Goal: Contribute content: Add original content to the website for others to see

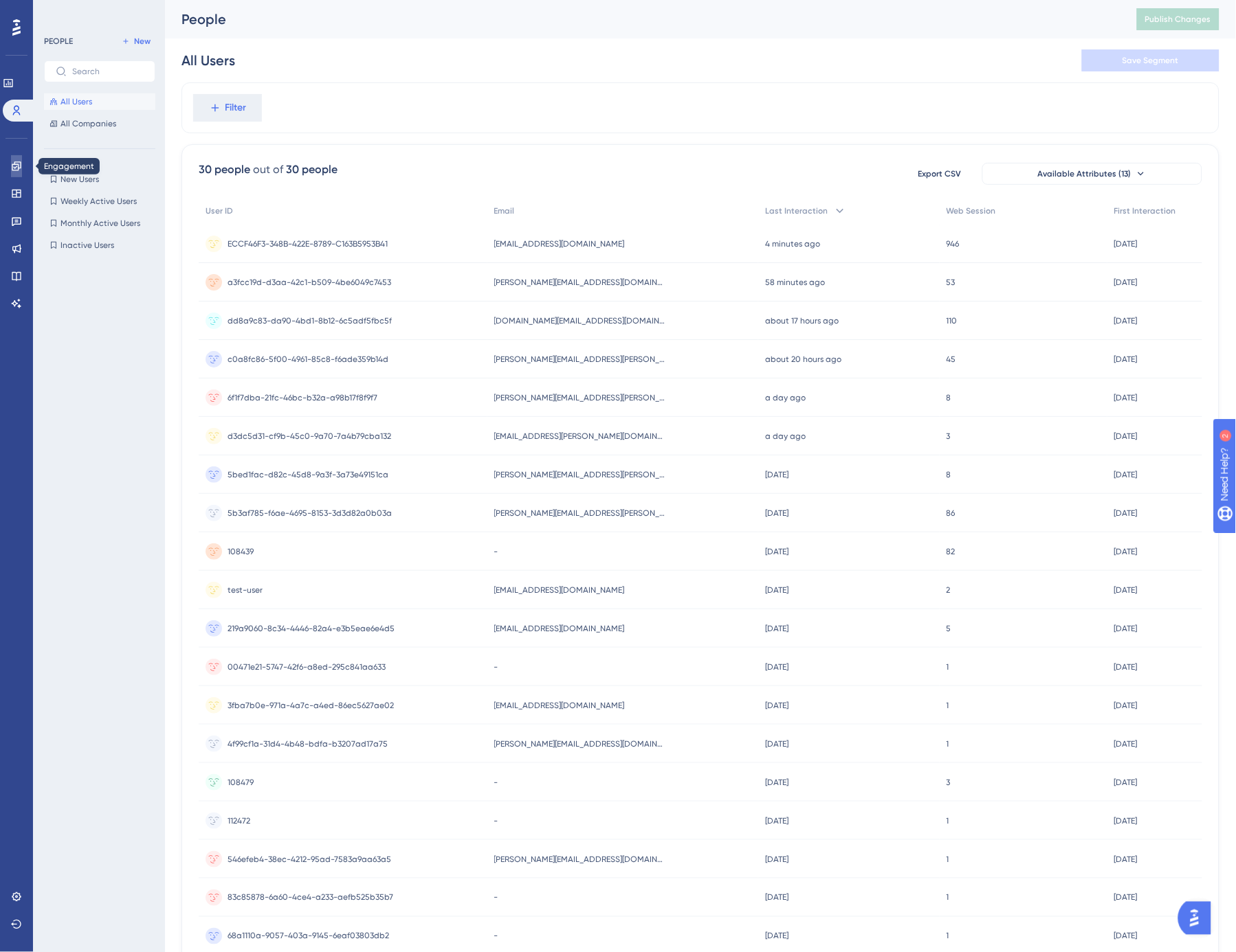
click at [19, 162] on icon at bounding box center [17, 166] width 11 height 11
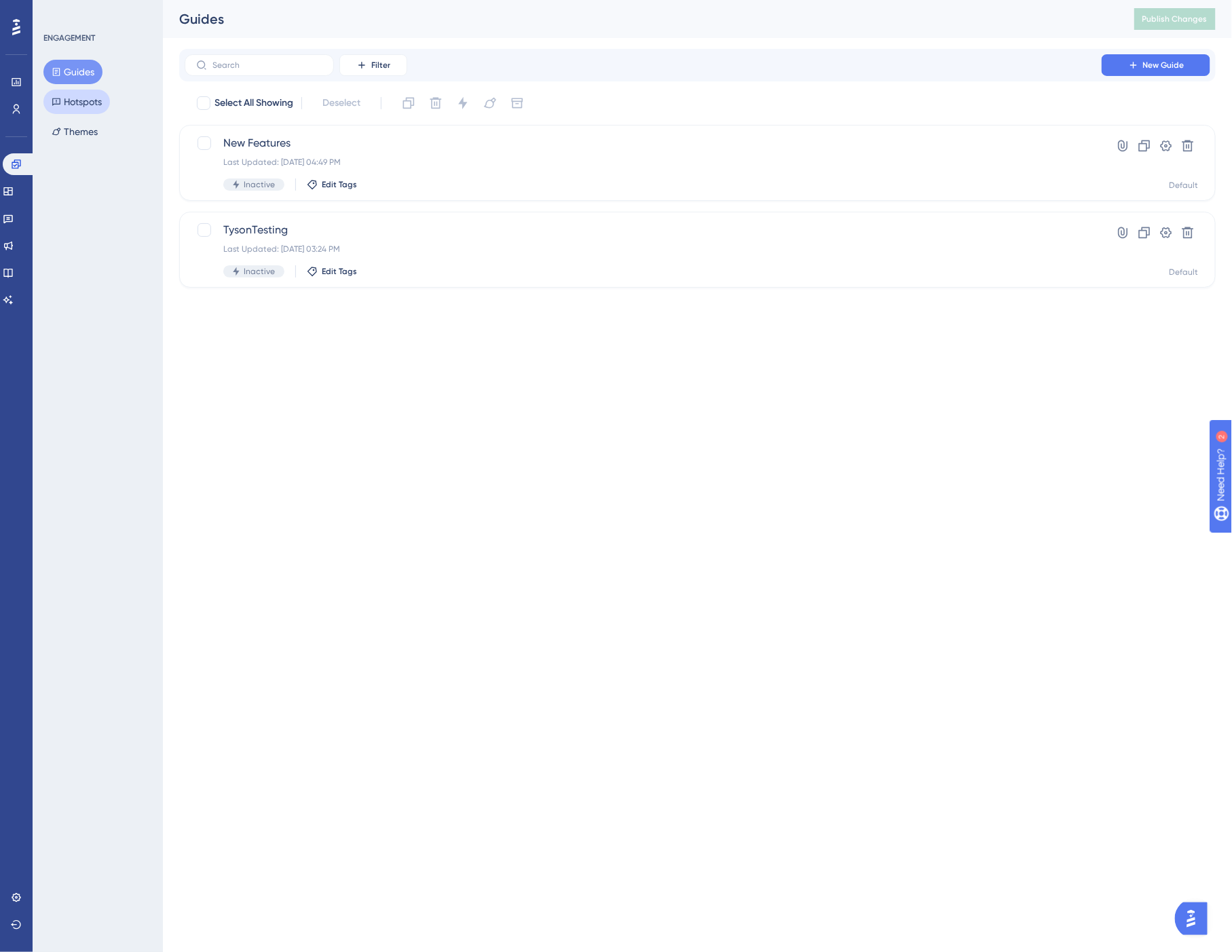
click at [72, 95] on button "Hotspots" at bounding box center [76, 101] width 67 height 24
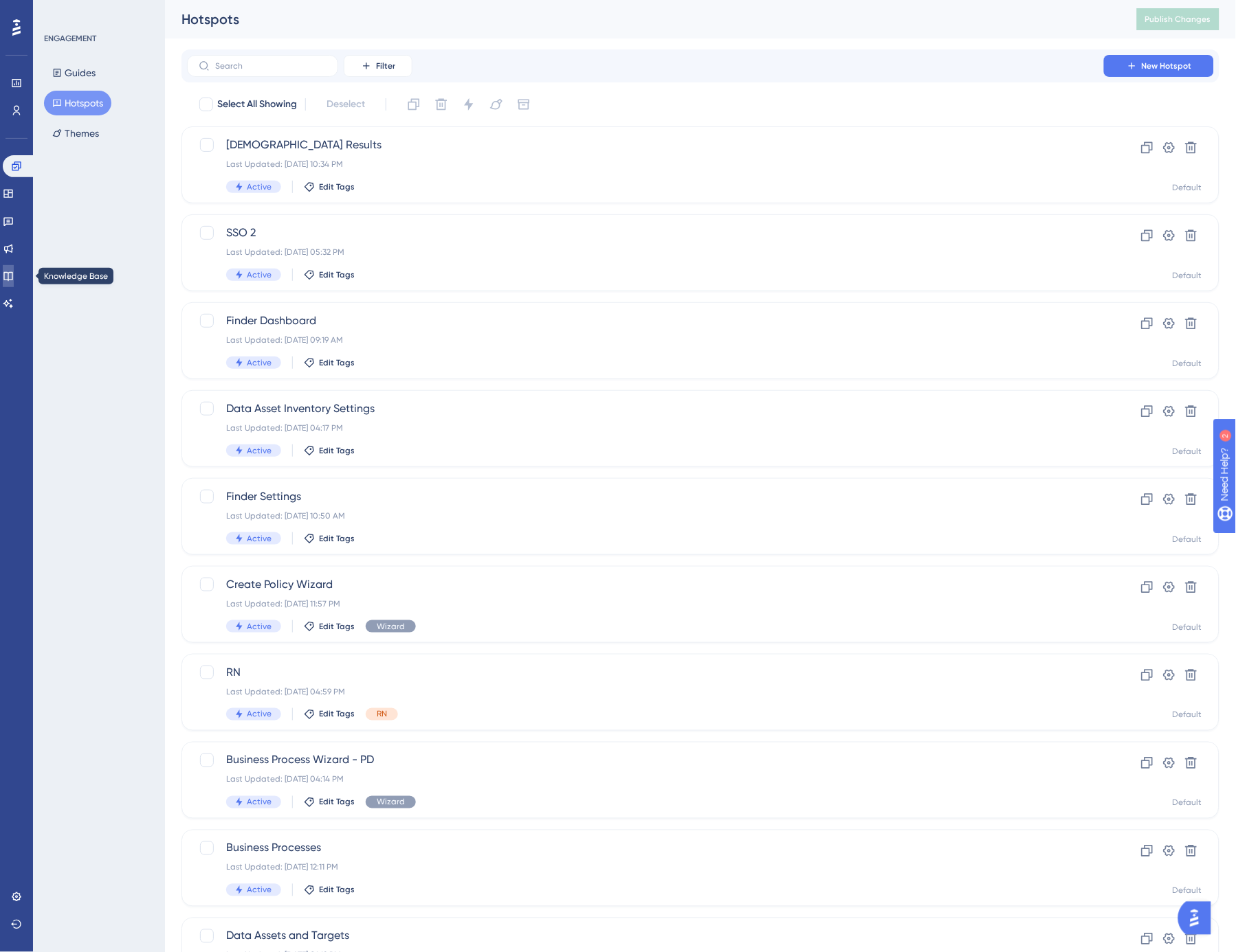
click at [13, 275] on icon at bounding box center [9, 277] width 11 height 11
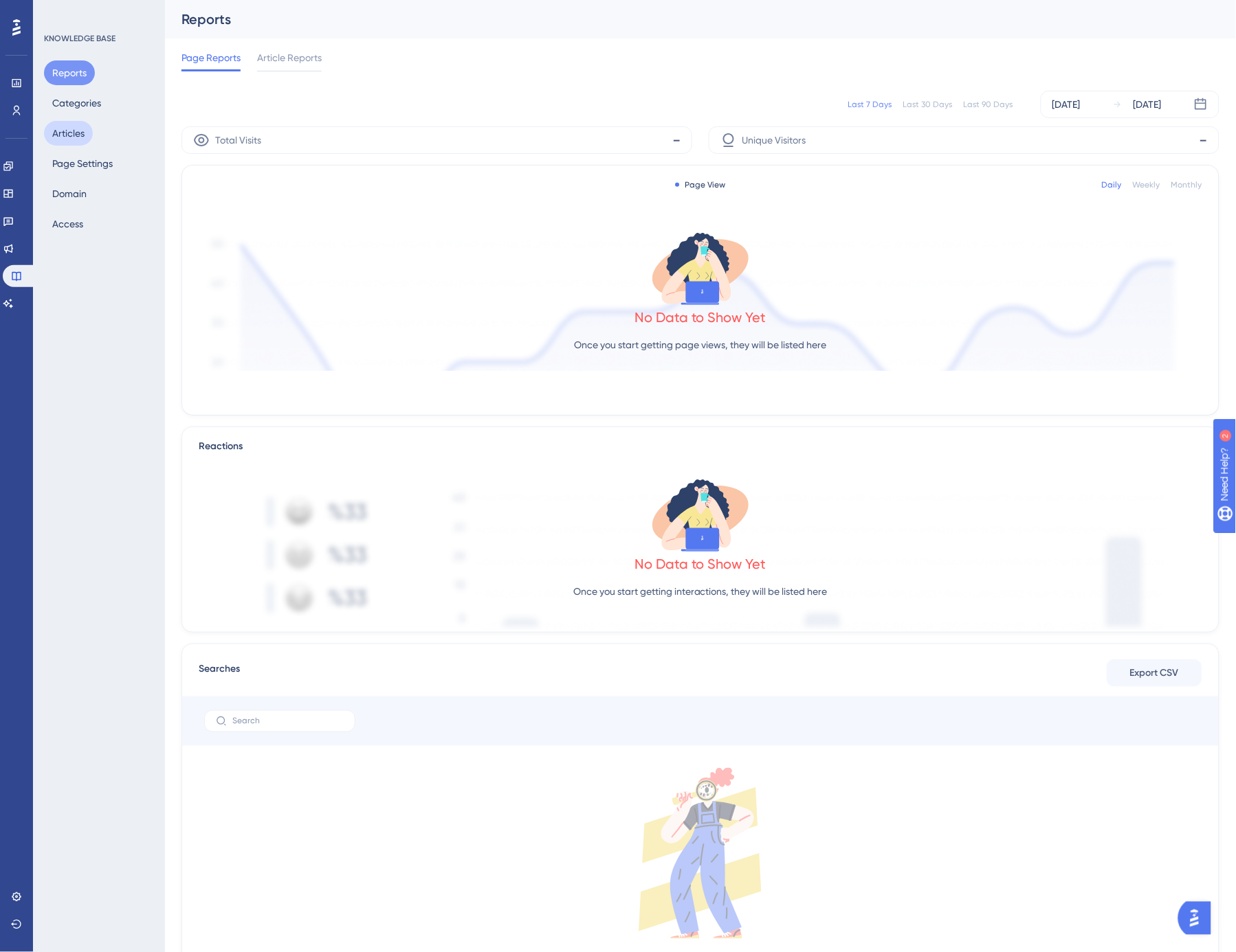
click at [78, 134] on button "Articles" at bounding box center [68, 133] width 49 height 25
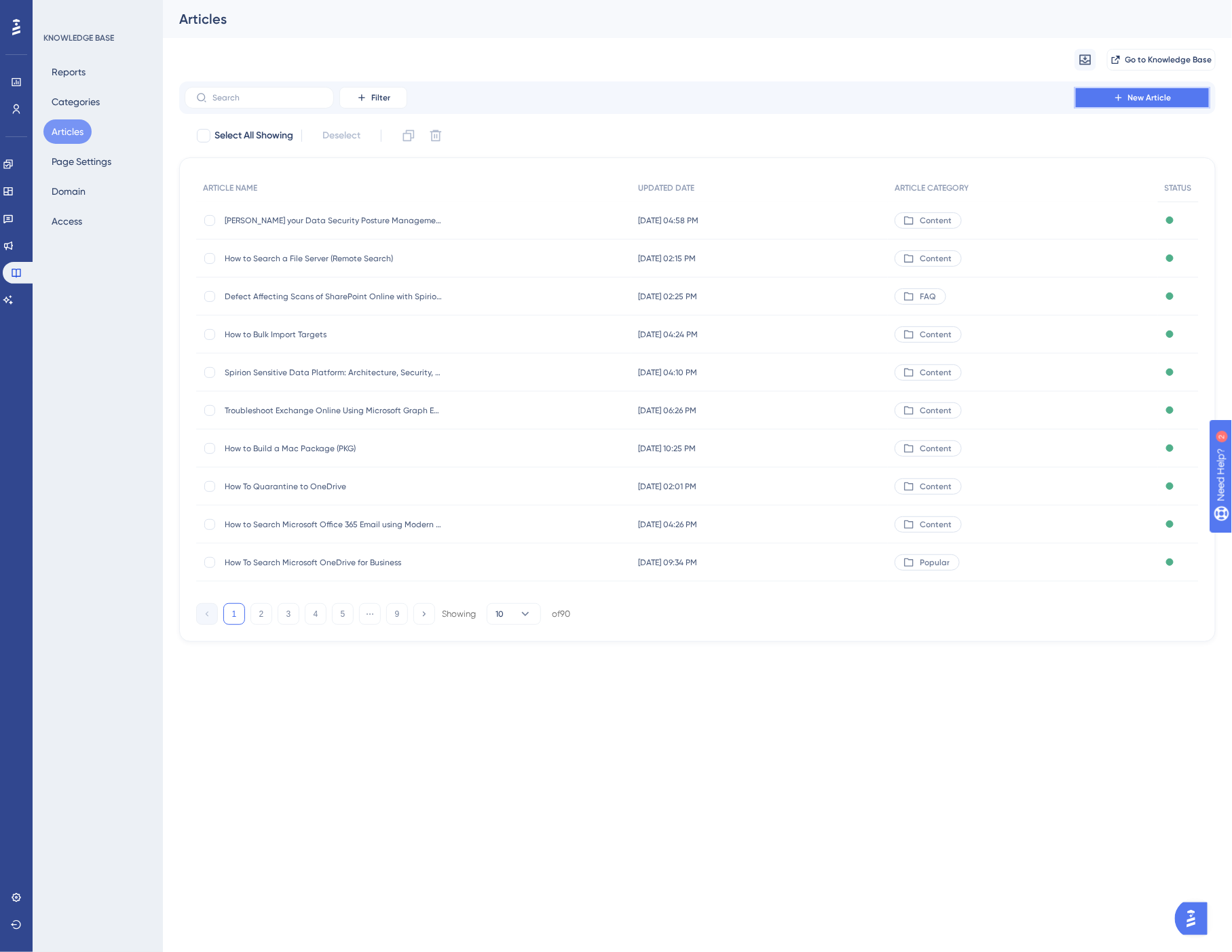
click at [1134, 105] on button "New Article" at bounding box center [1142, 97] width 135 height 22
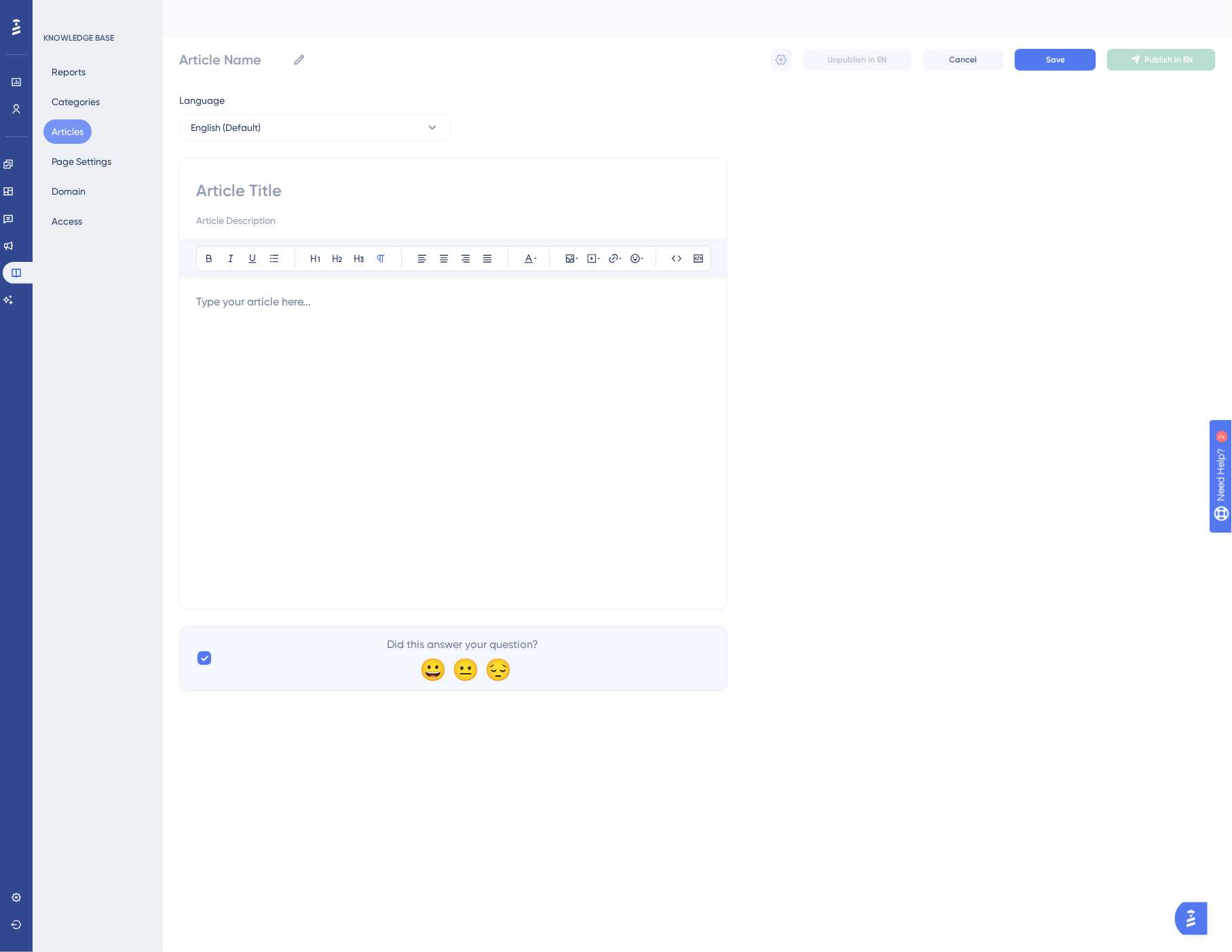
click at [364, 351] on div at bounding box center [454, 444] width 515 height 299
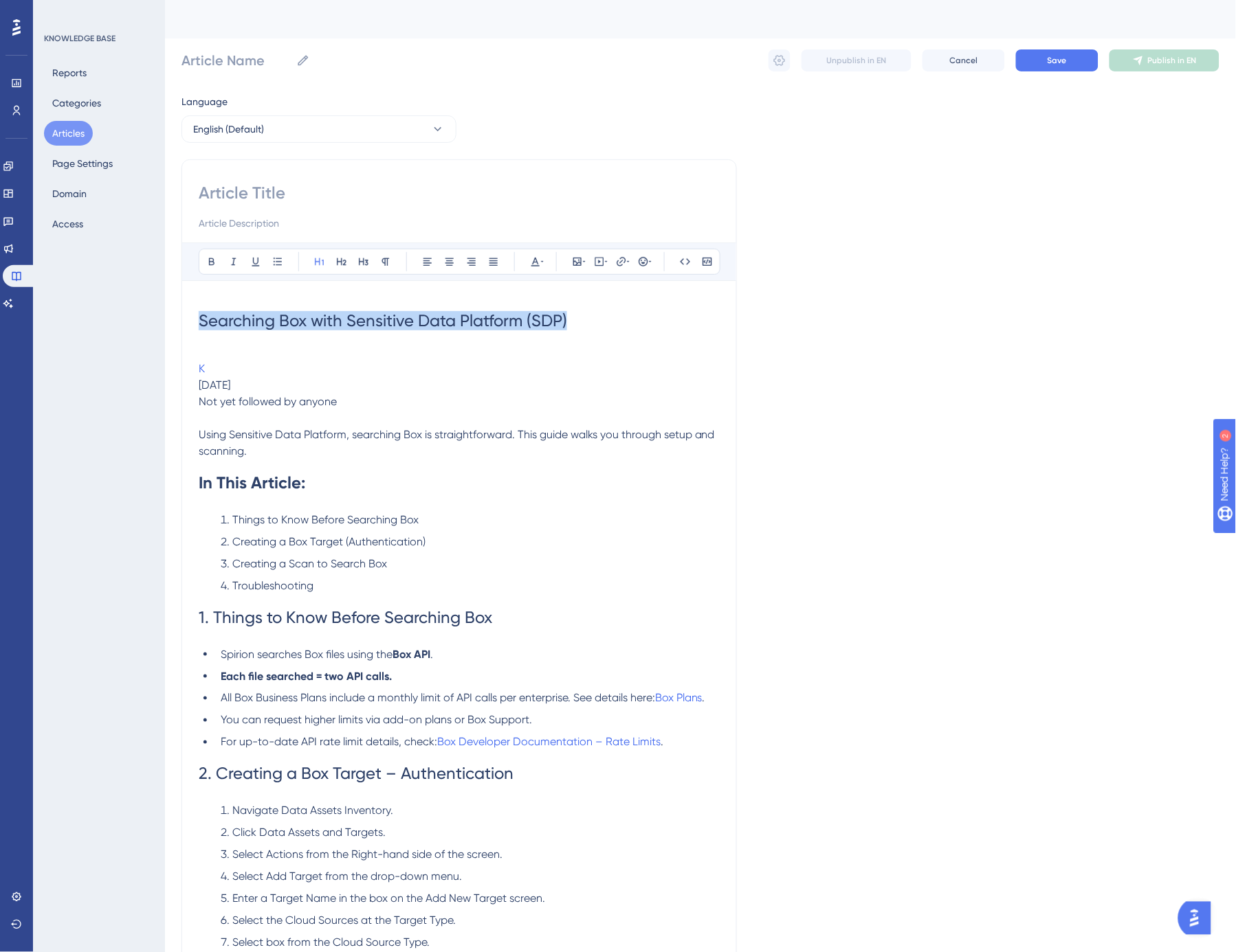
drag, startPoint x: 584, startPoint y: 325, endPoint x: 186, endPoint y: 328, distance: 398.0
click at [186, 328] on div "Bold Italic Underline Bullet Point Heading 1 Heading 2 Heading 3 Normal Align L…" at bounding box center [460, 943] width 556 height 1567
click at [231, 64] on input "Article Name" at bounding box center [236, 60] width 109 height 19
paste input "Searching Box with Sensitive Data Platform (SDP)"
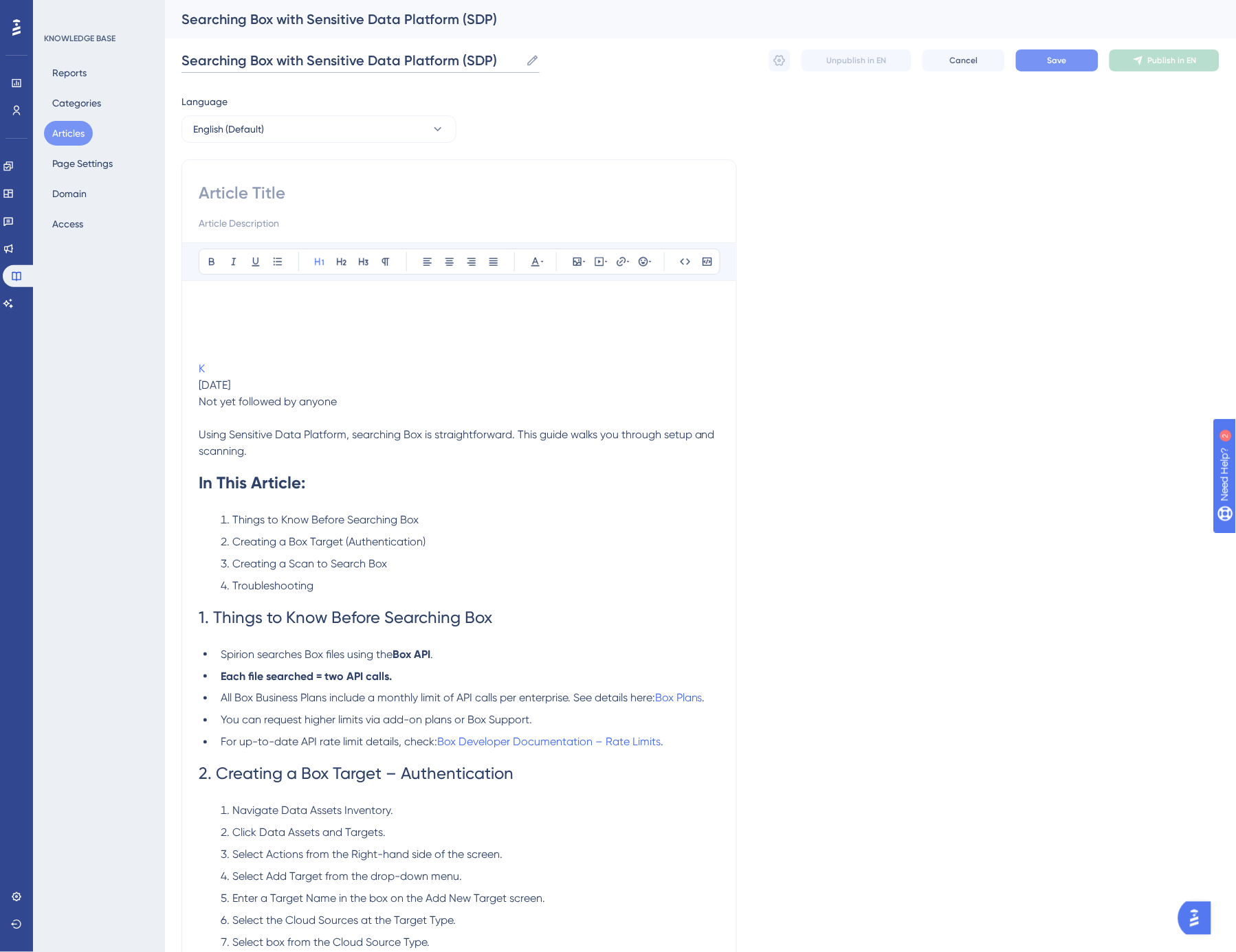
type input "Searching Box with Sensitive Data Platform (SDP)"
click at [1059, 53] on button "Save" at bounding box center [1057, 60] width 83 height 22
click at [256, 186] on input at bounding box center [460, 192] width 521 height 22
paste input "Searching Box with Sensitive Data Platform (SDP)"
drag, startPoint x: 530, startPoint y: 190, endPoint x: 579, endPoint y: 194, distance: 49.2
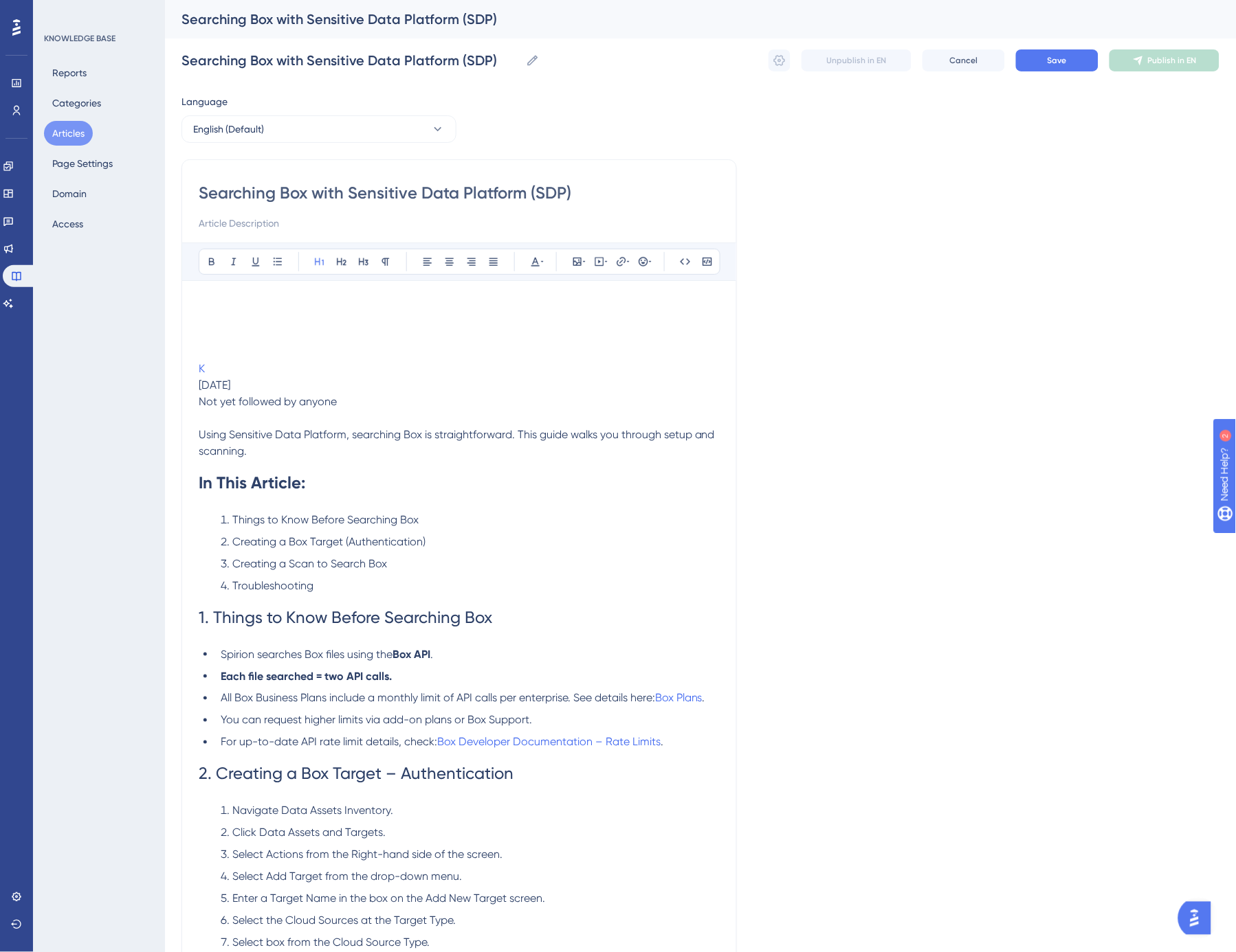
click at [579, 194] on input "Searching Box with Sensitive Data Platform (SDP)" at bounding box center [460, 192] width 521 height 22
type input "Searching Box with Sensitive Data Platform (SDP)"
click at [1068, 49] on button "Save" at bounding box center [1057, 60] width 83 height 22
drag, startPoint x: 325, startPoint y: 399, endPoint x: 167, endPoint y: 286, distance: 194.2
click at [167, 286] on div "Performance Users Engagement Widgets Feedback Product Updates Knowledge Base AI…" at bounding box center [699, 916] width 1070 height 1832
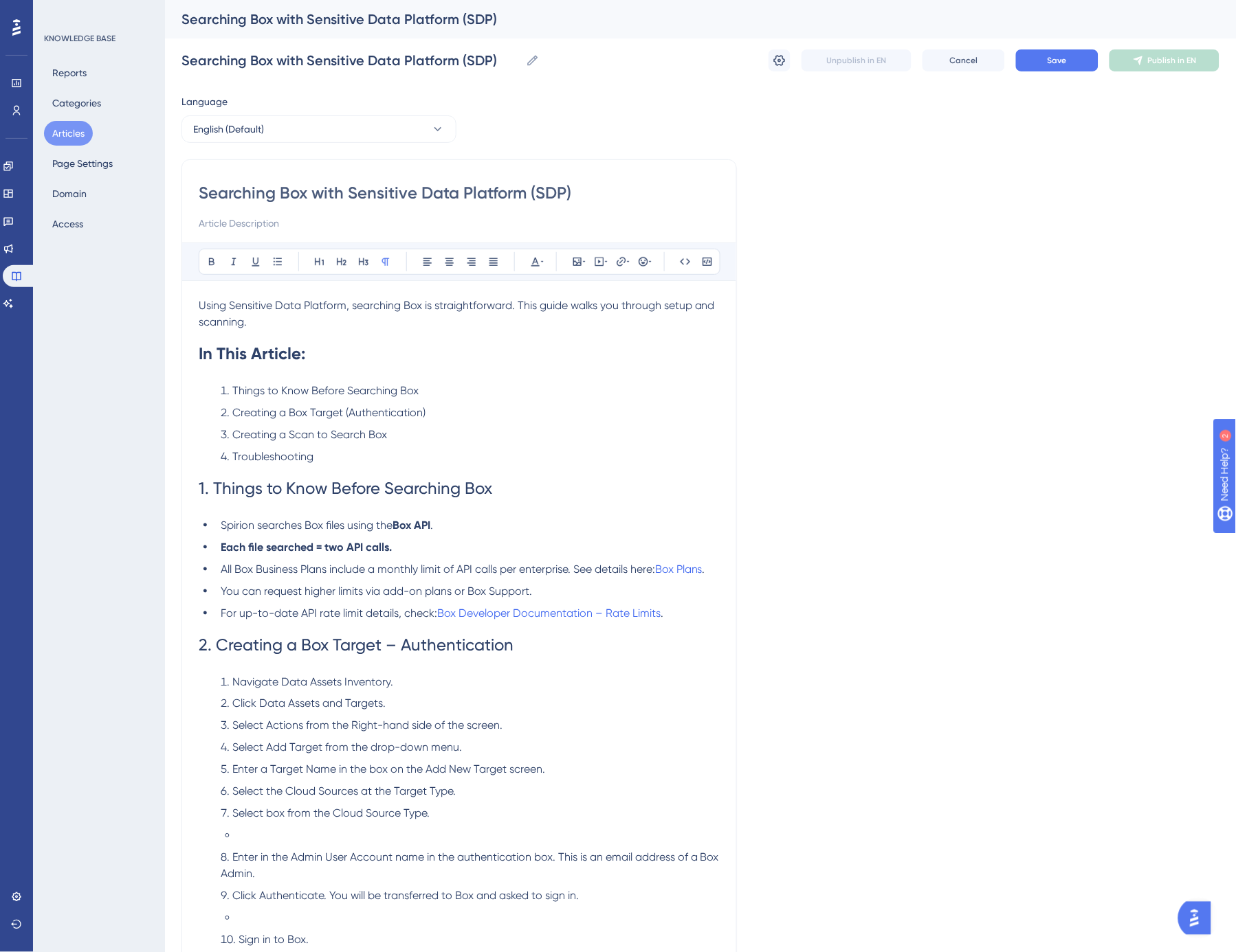
click at [521, 305] on span "Using Sensitive Data Platform, searching Box is straightforward. This guide wal…" at bounding box center [458, 313] width 519 height 29
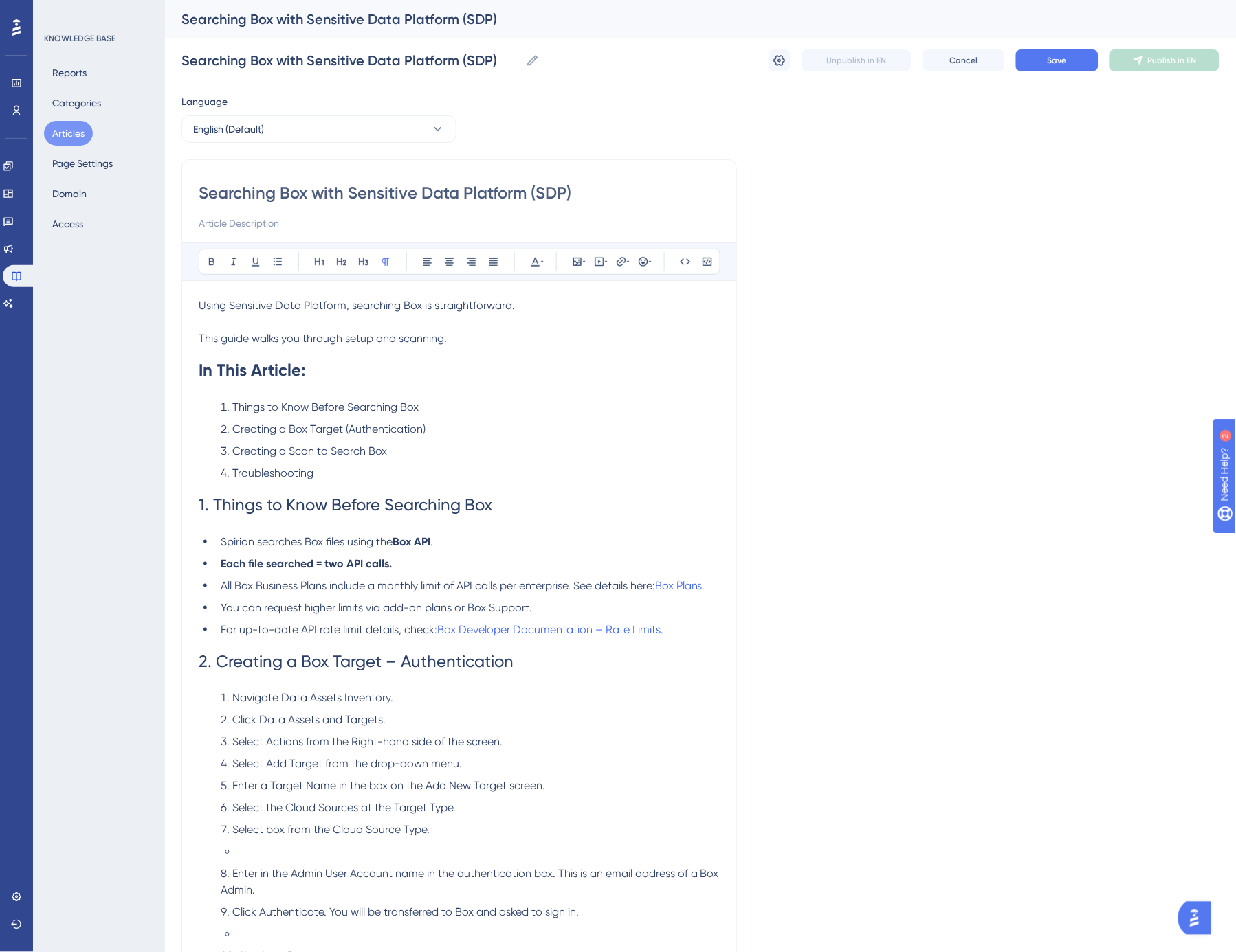
click at [316, 367] on h1 "In This Article:" at bounding box center [460, 370] width 521 height 47
click at [290, 369] on strong "In This Article" at bounding box center [250, 369] width 103 height 20
click at [364, 269] on button at bounding box center [363, 262] width 19 height 19
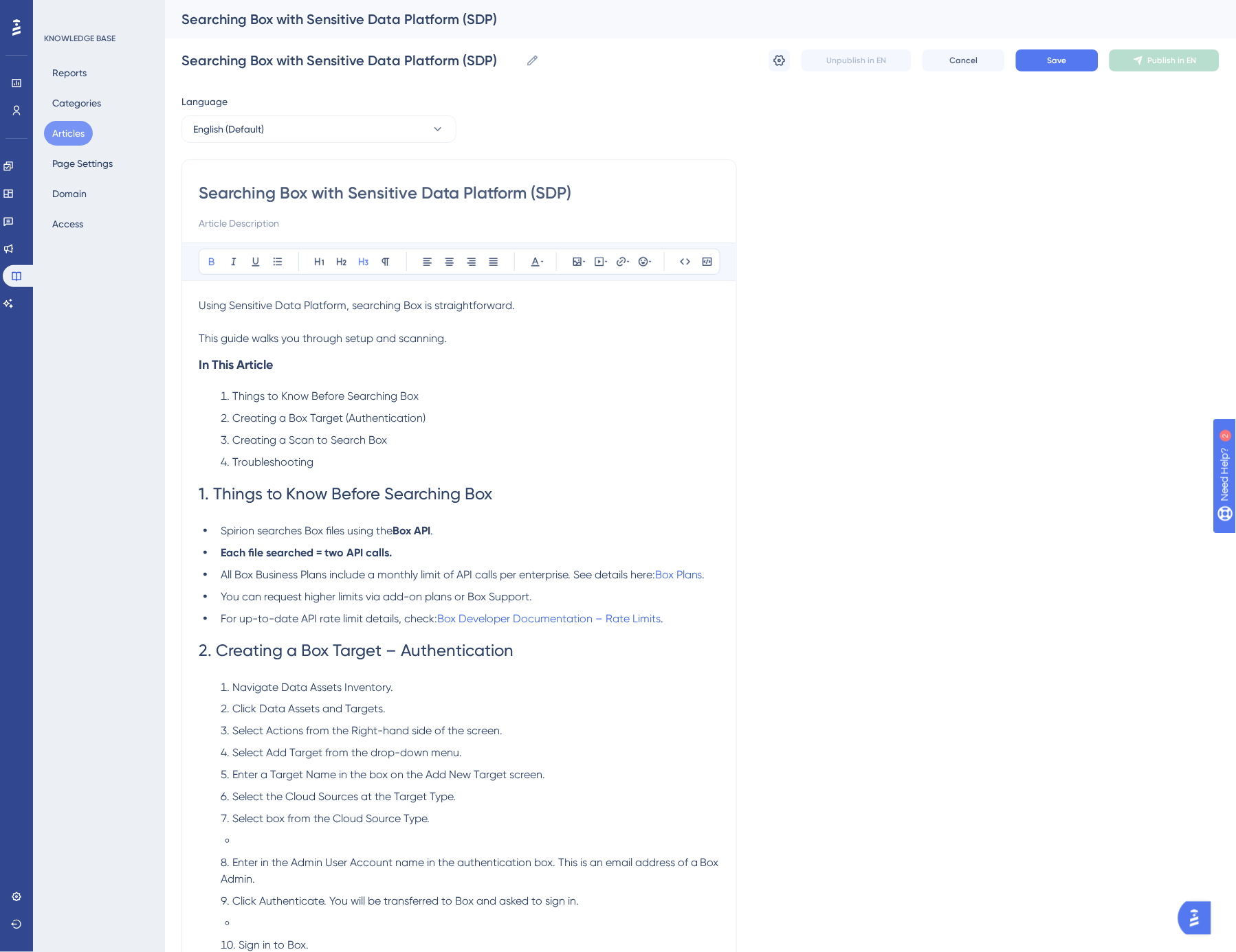
click at [264, 497] on span "1. Things to Know Before Searching Box" at bounding box center [345, 494] width 293 height 19
drag, startPoint x: 214, startPoint y: 491, endPoint x: 195, endPoint y: 491, distance: 19.0
click at [195, 491] on div "Searching Box with Sensitive Data Platform (SDP) Bold Italic Underline Bullet P…" at bounding box center [460, 882] width 556 height 1444
drag, startPoint x: 217, startPoint y: 650, endPoint x: 176, endPoint y: 650, distance: 41.0
click at [176, 650] on div "Performance Users Engagement Widgets Feedback Product Updates Knowledge Base AI…" at bounding box center [699, 854] width 1070 height 1708
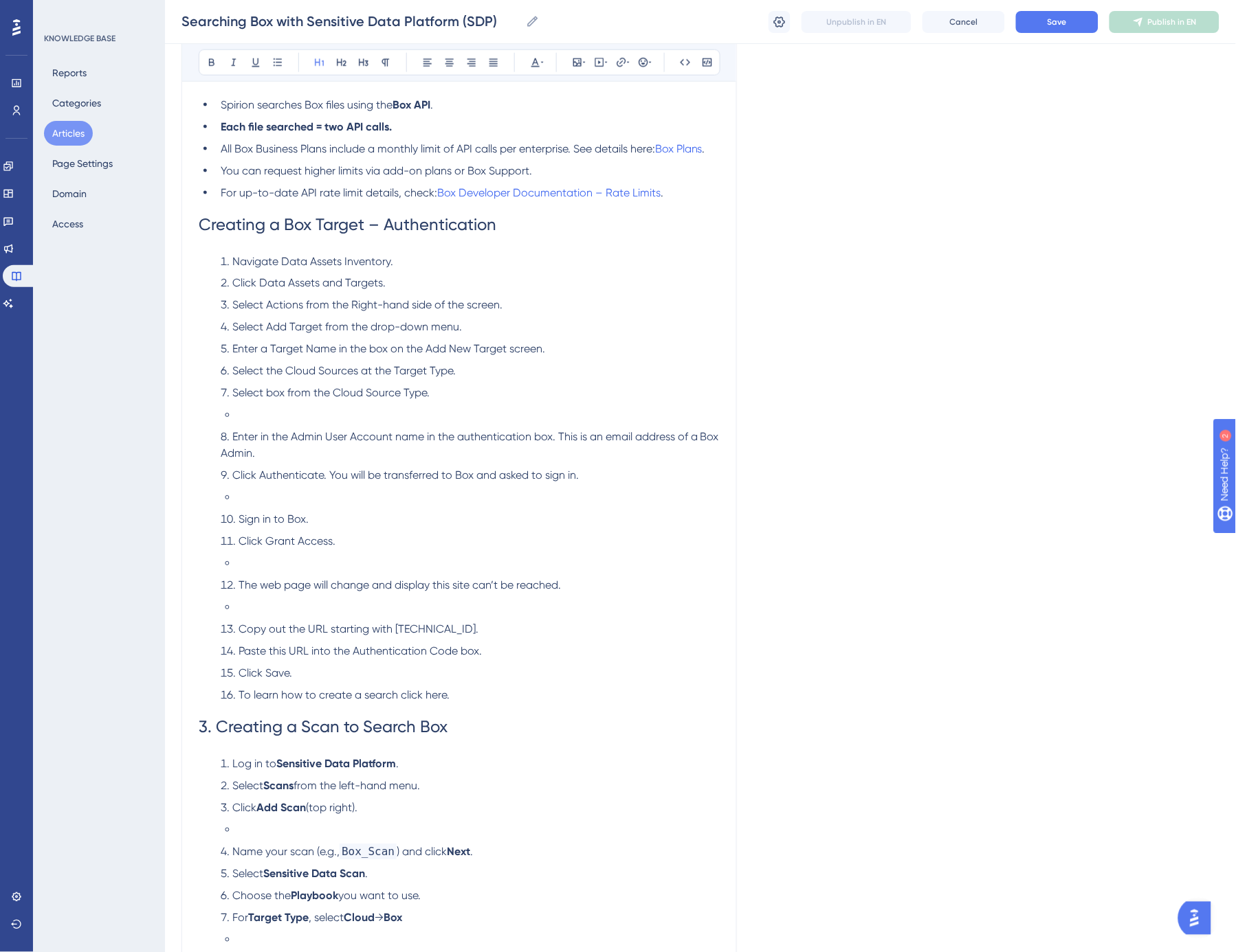
scroll to position [610, 0]
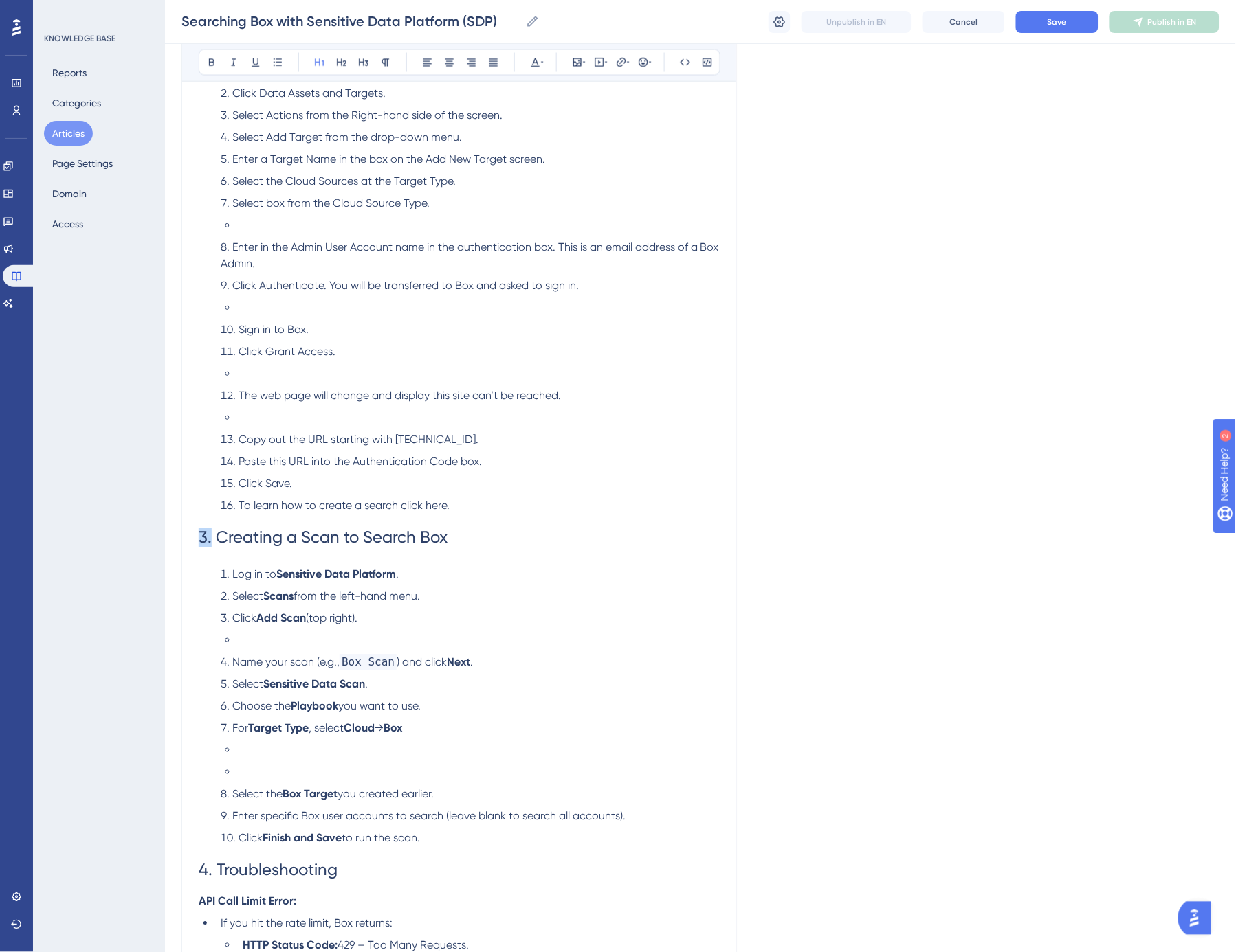
drag, startPoint x: 208, startPoint y: 534, endPoint x: 156, endPoint y: 537, distance: 52.1
click at [165, 537] on div "Performance Users Engagement Widgets Feedback Product Updates Knowledge Base AI…" at bounding box center [699, 242] width 1070 height 1702
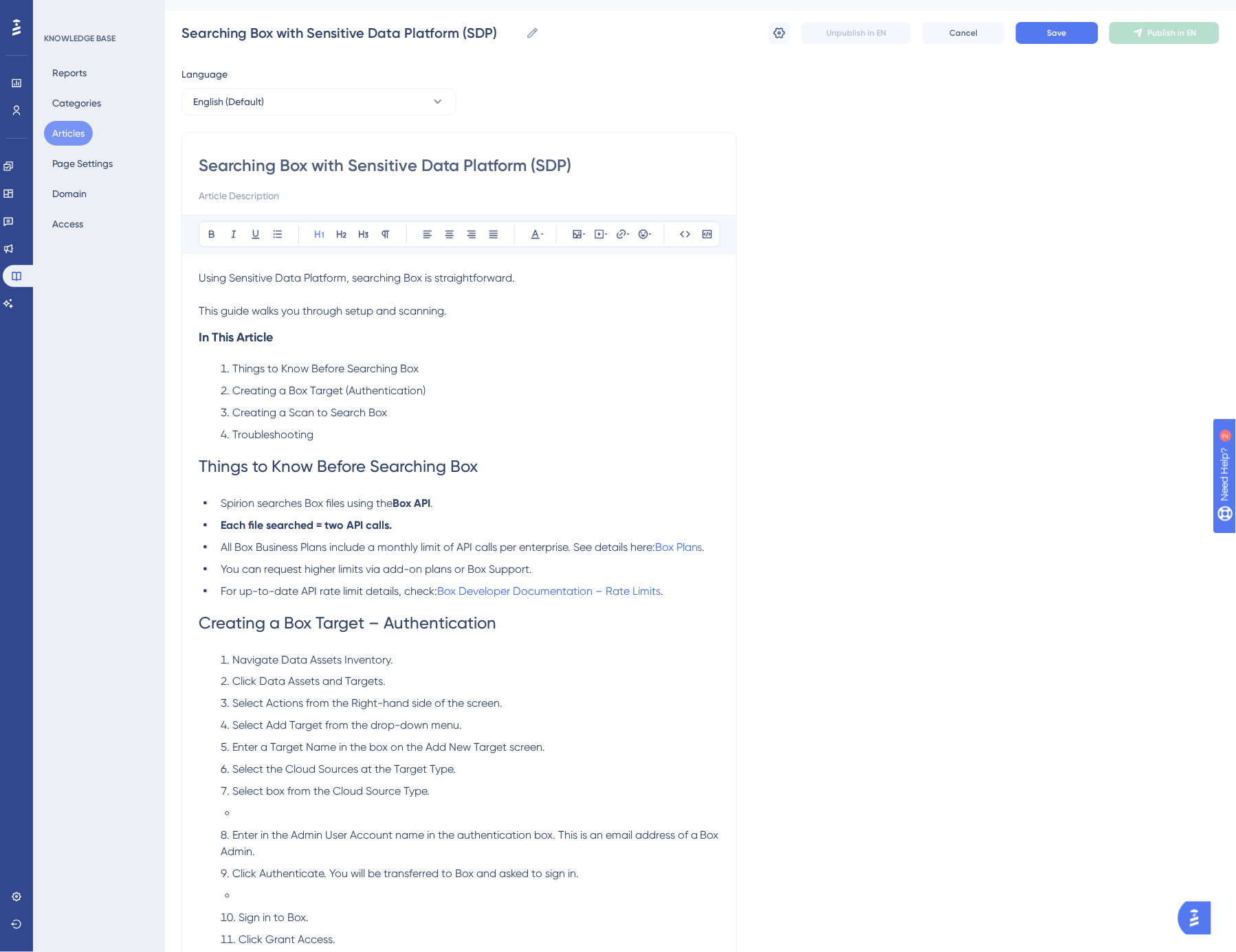
scroll to position [0, 0]
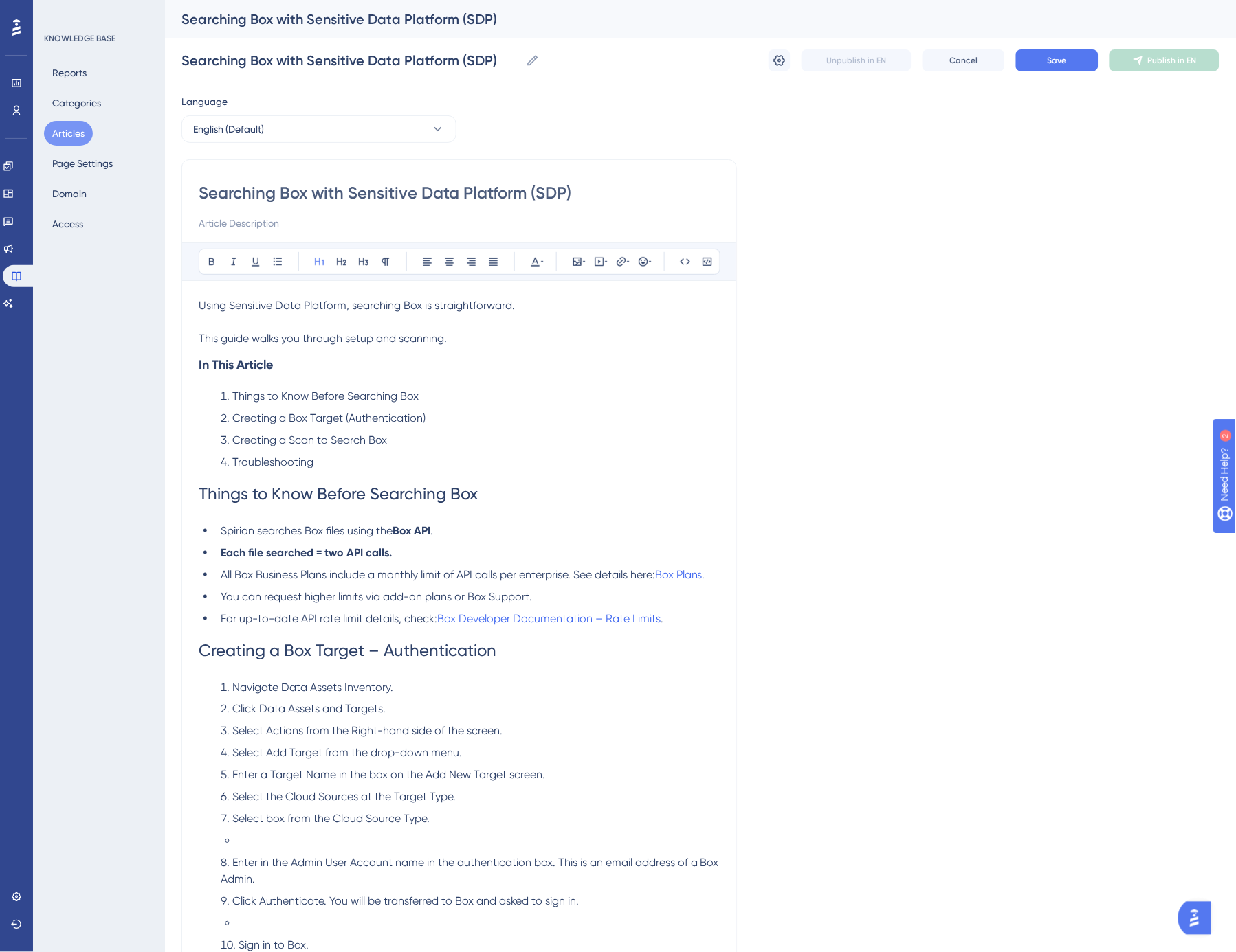
click at [231, 395] on li "Things to Know Before Searching Box" at bounding box center [467, 396] width 504 height 16
drag, startPoint x: 270, startPoint y: 395, endPoint x: 264, endPoint y: 455, distance: 60.3
click at [264, 455] on ol "Things to Know Before Searching Box Creating a Box Target (Authentication) Crea…" at bounding box center [460, 429] width 521 height 83
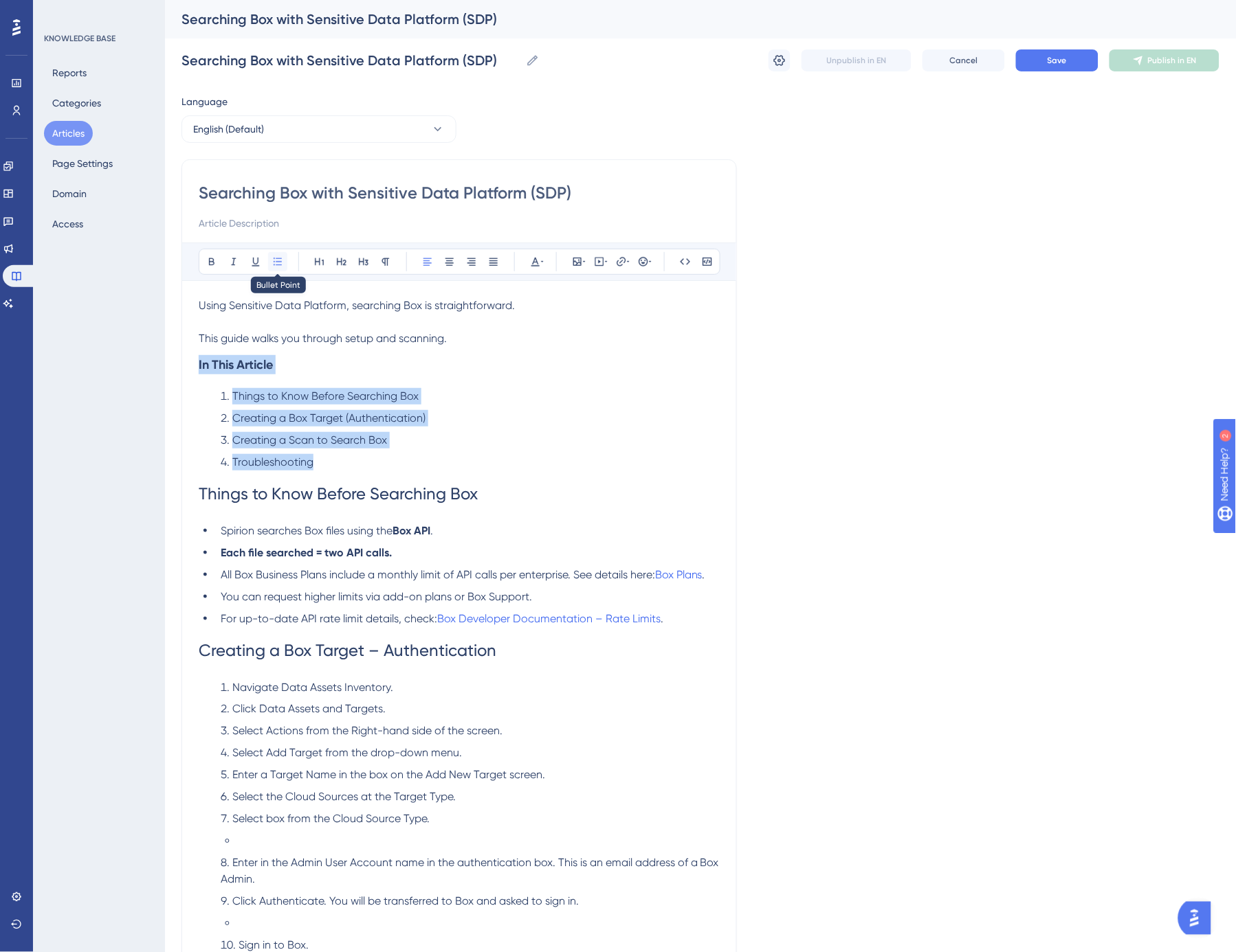
click at [276, 259] on icon at bounding box center [278, 262] width 11 height 11
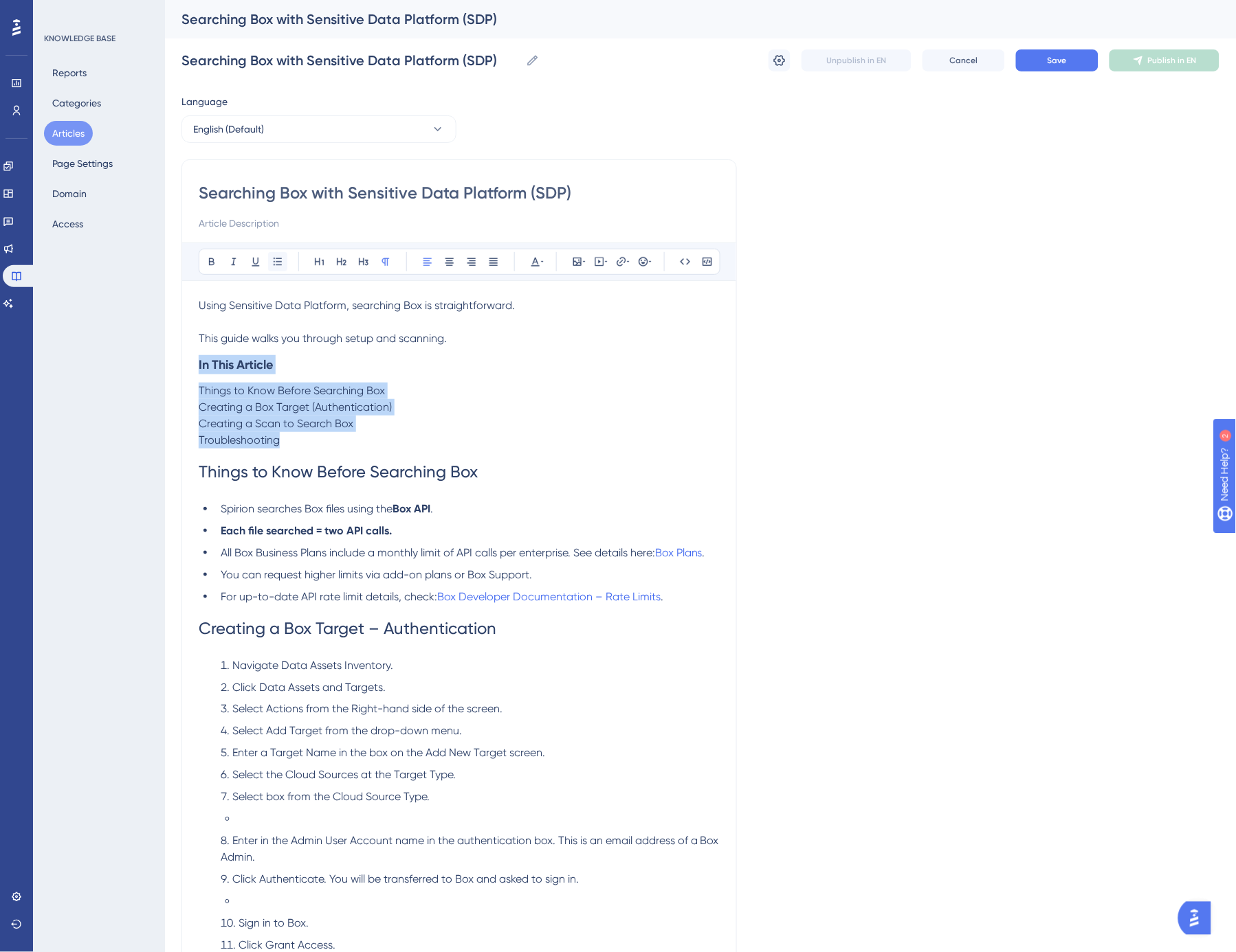
click at [281, 262] on icon at bounding box center [277, 262] width 9 height 8
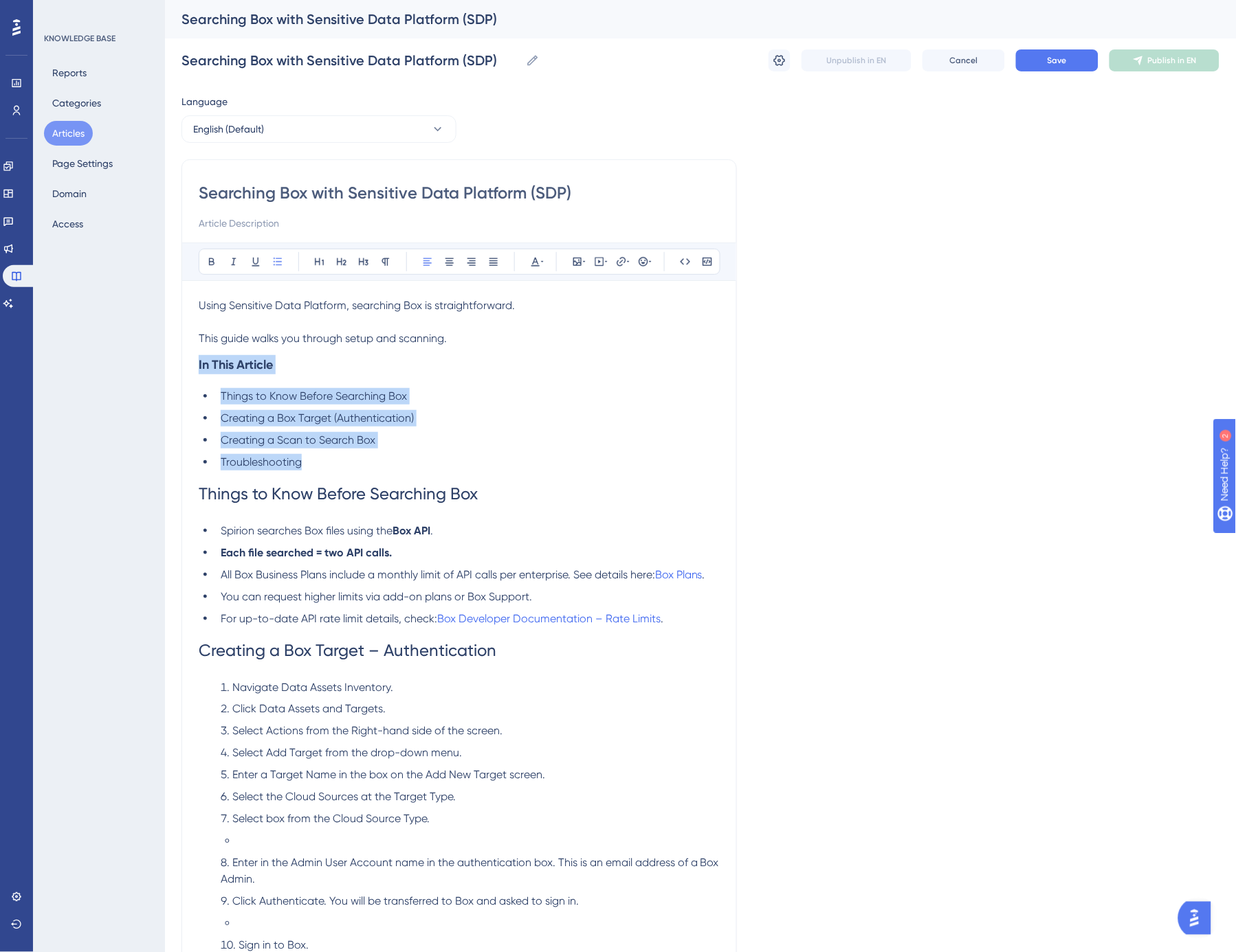
click at [284, 384] on div "Using Sensitive Data Platform, searching Box is straightforward. This guide wal…" at bounding box center [460, 942] width 521 height 1289
drag, startPoint x: 284, startPoint y: 367, endPoint x: 193, endPoint y: 362, distance: 91.1
click at [193, 362] on div "Searching Box with Sensitive Data Platform (SDP) Bold Italic Underline Bullet P…" at bounding box center [460, 882] width 556 height 1444
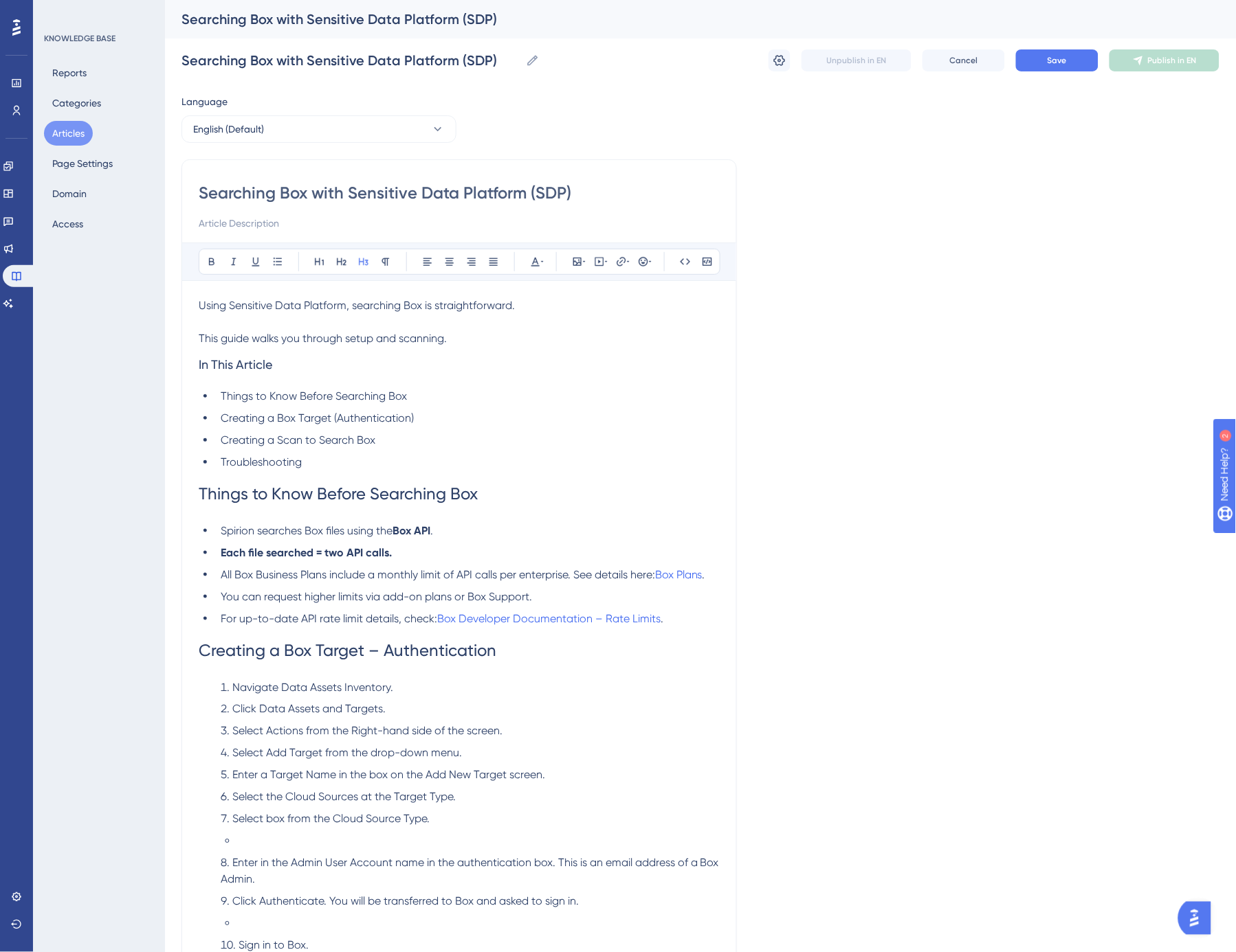
click at [338, 417] on span "Creating a Box Target (Authentication)" at bounding box center [317, 418] width 193 height 13
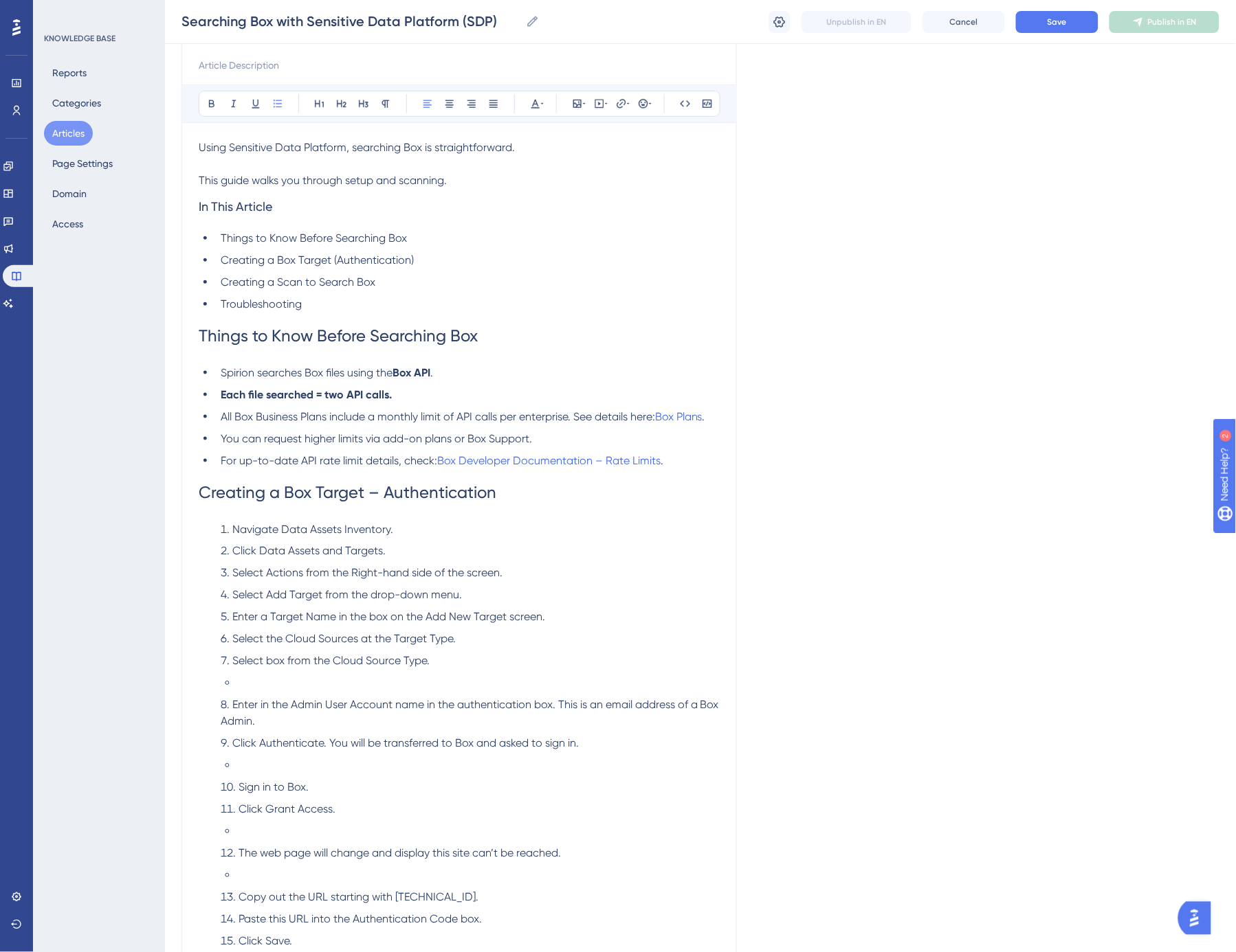
scroll to position [305, 0]
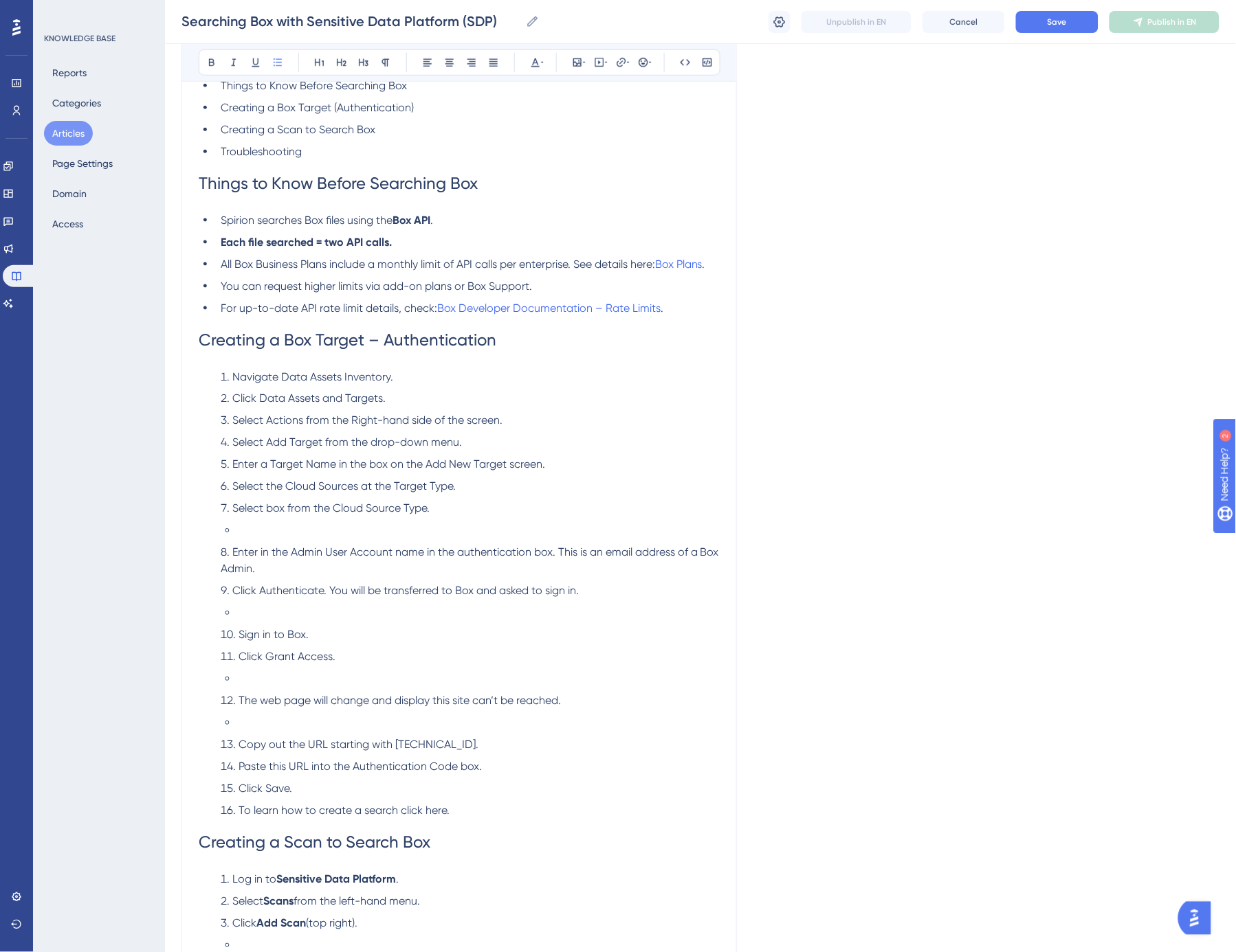
click at [263, 531] on li at bounding box center [478, 531] width 482 height 16
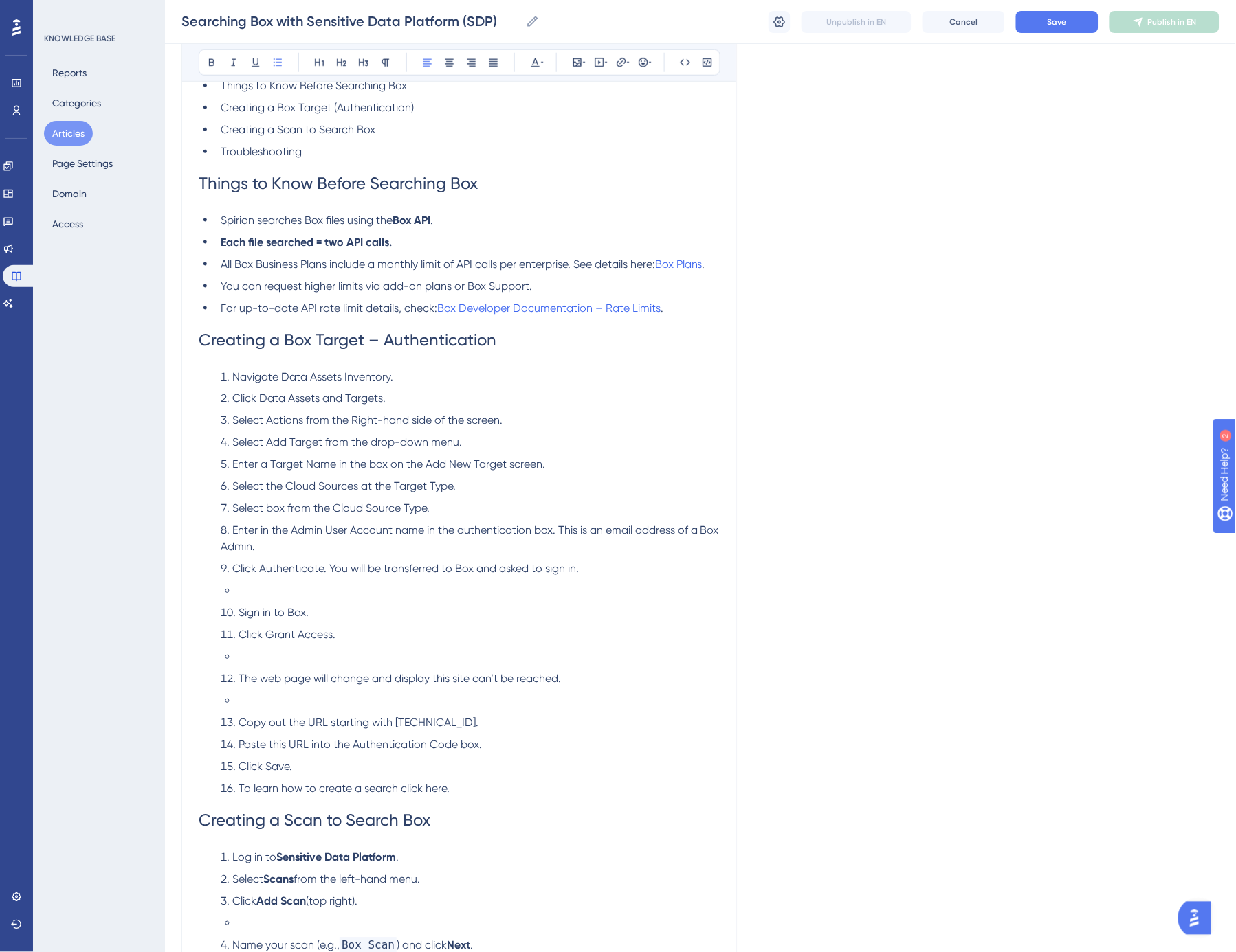
click at [284, 591] on li at bounding box center [478, 591] width 482 height 16
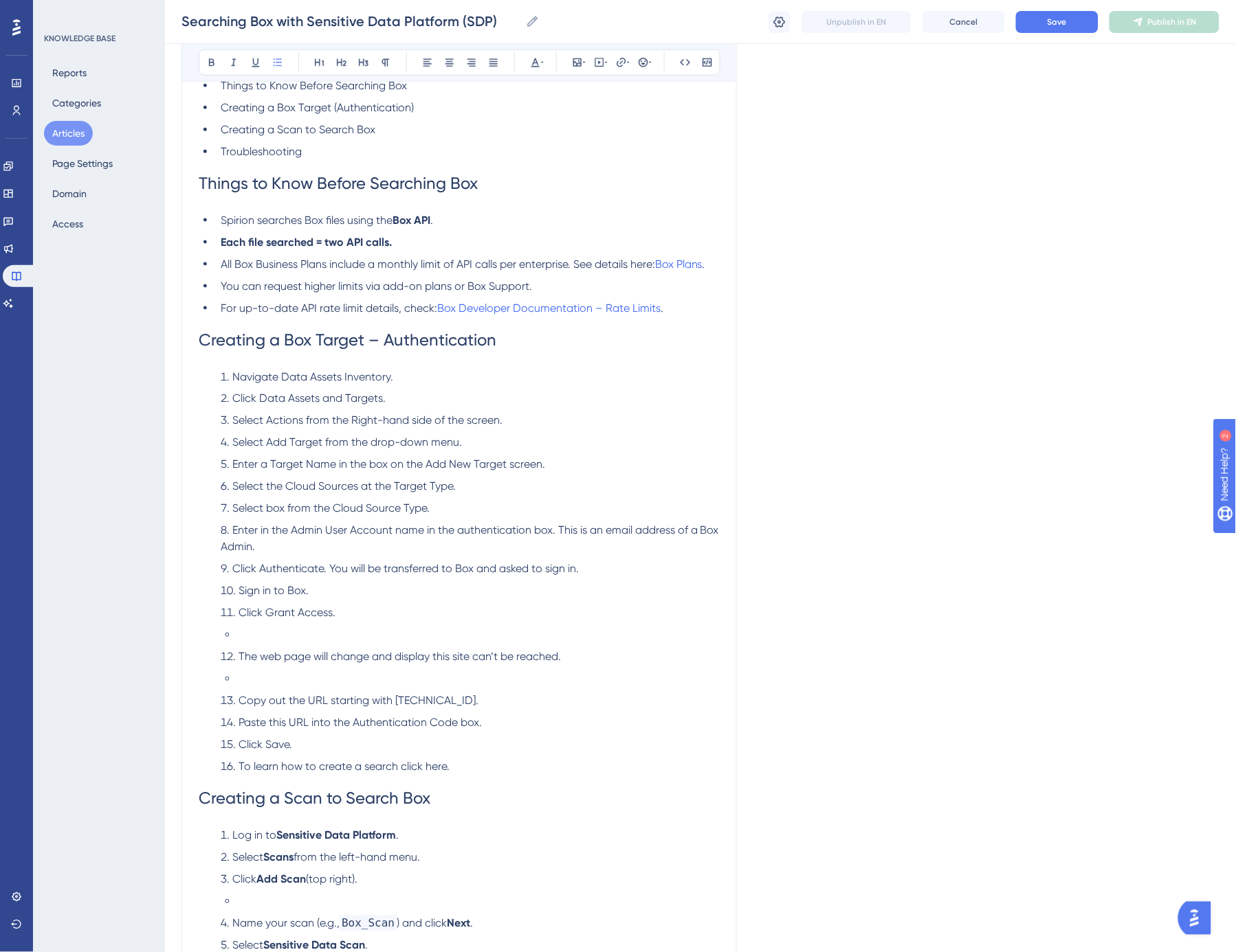
click at [311, 641] on li at bounding box center [478, 634] width 482 height 16
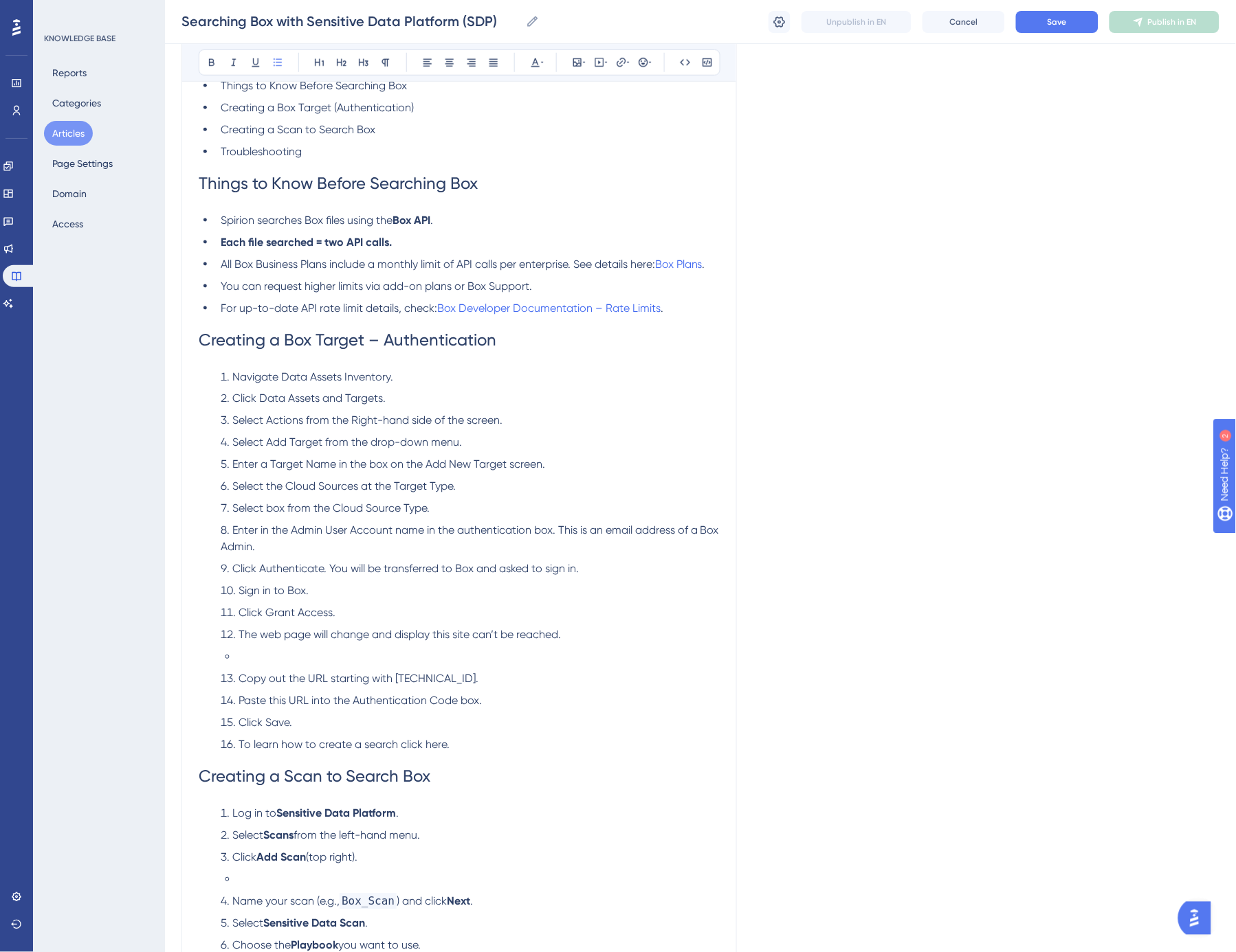
click at [317, 656] on li at bounding box center [478, 657] width 482 height 16
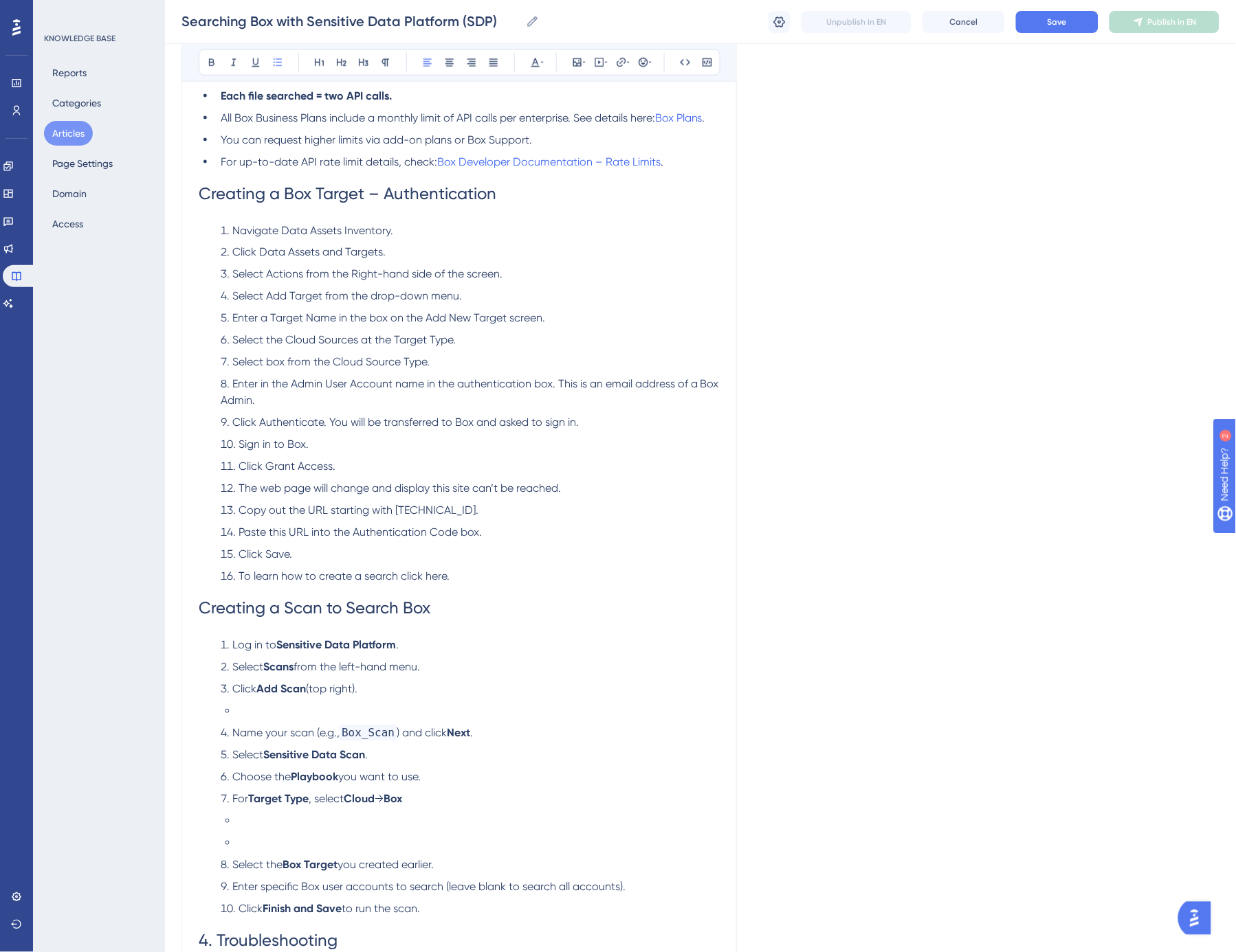
scroll to position [457, 0]
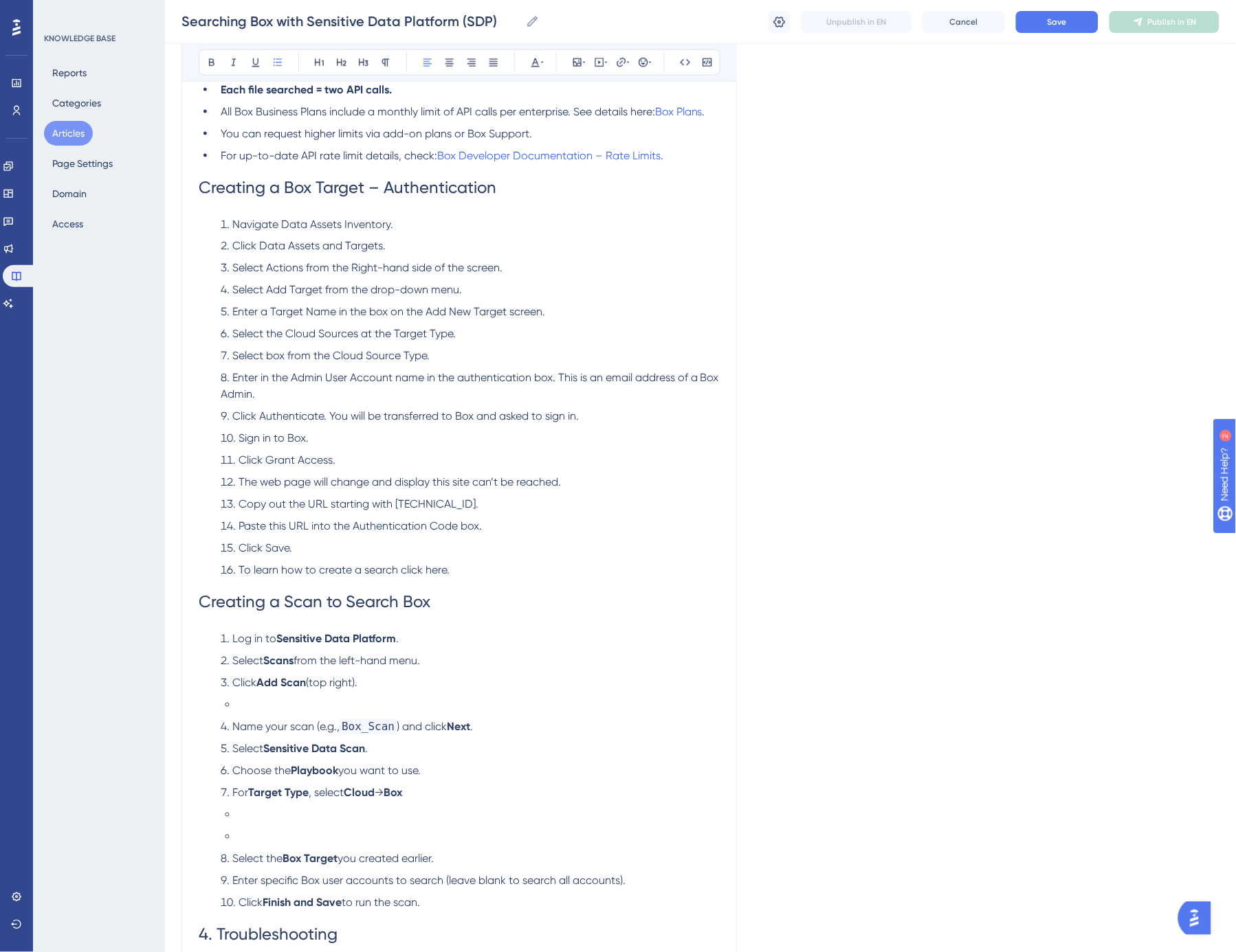
click at [280, 548] on span "Click Save." at bounding box center [265, 549] width 53 height 13
drag, startPoint x: 348, startPoint y: 572, endPoint x: 349, endPoint y: 578, distance: 6.1
click at [349, 572] on span "To learn how to create a search click here." at bounding box center [344, 571] width 211 height 13
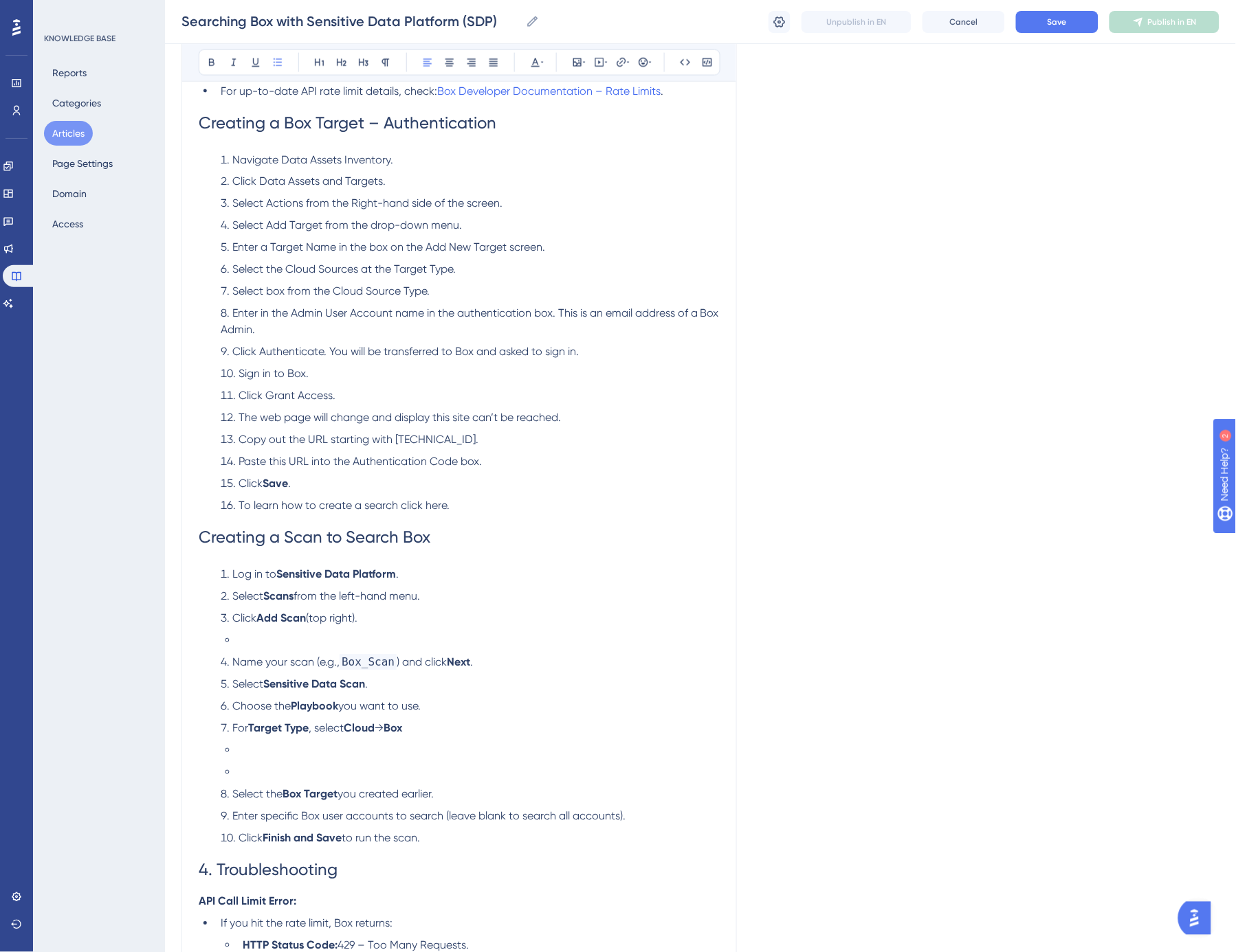
scroll to position [610, 0]
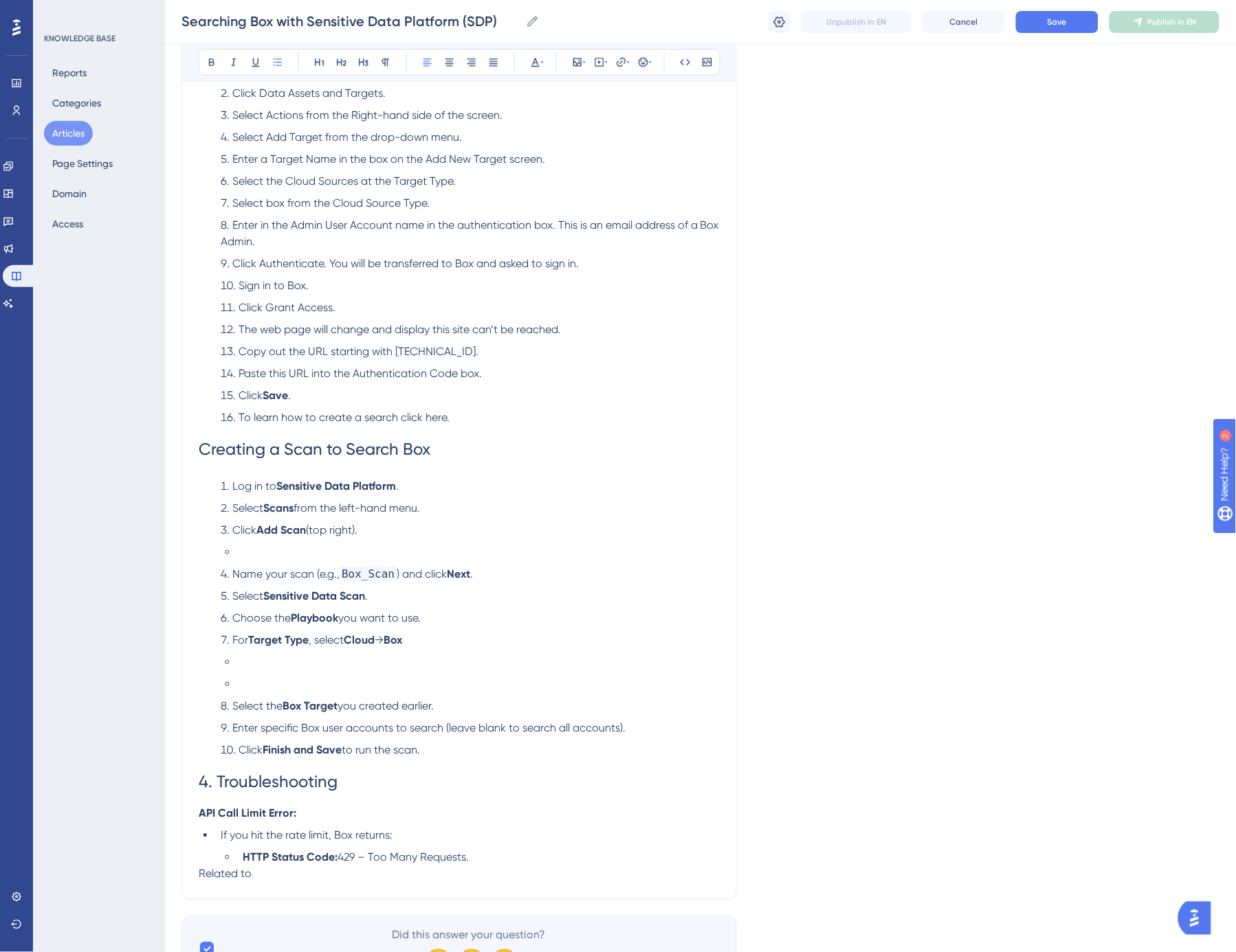
click at [283, 548] on li at bounding box center [478, 553] width 482 height 16
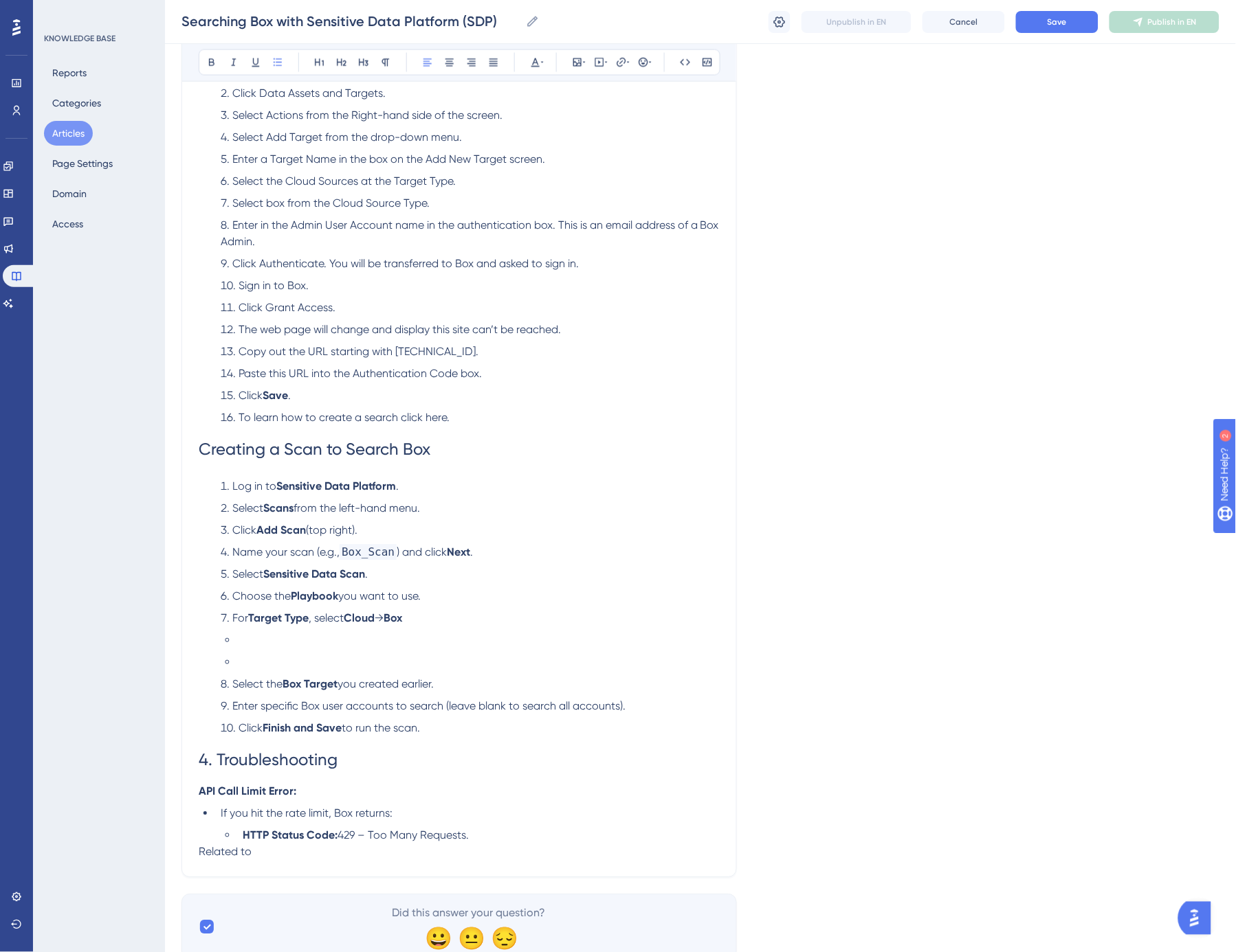
click at [292, 637] on li at bounding box center [478, 640] width 482 height 16
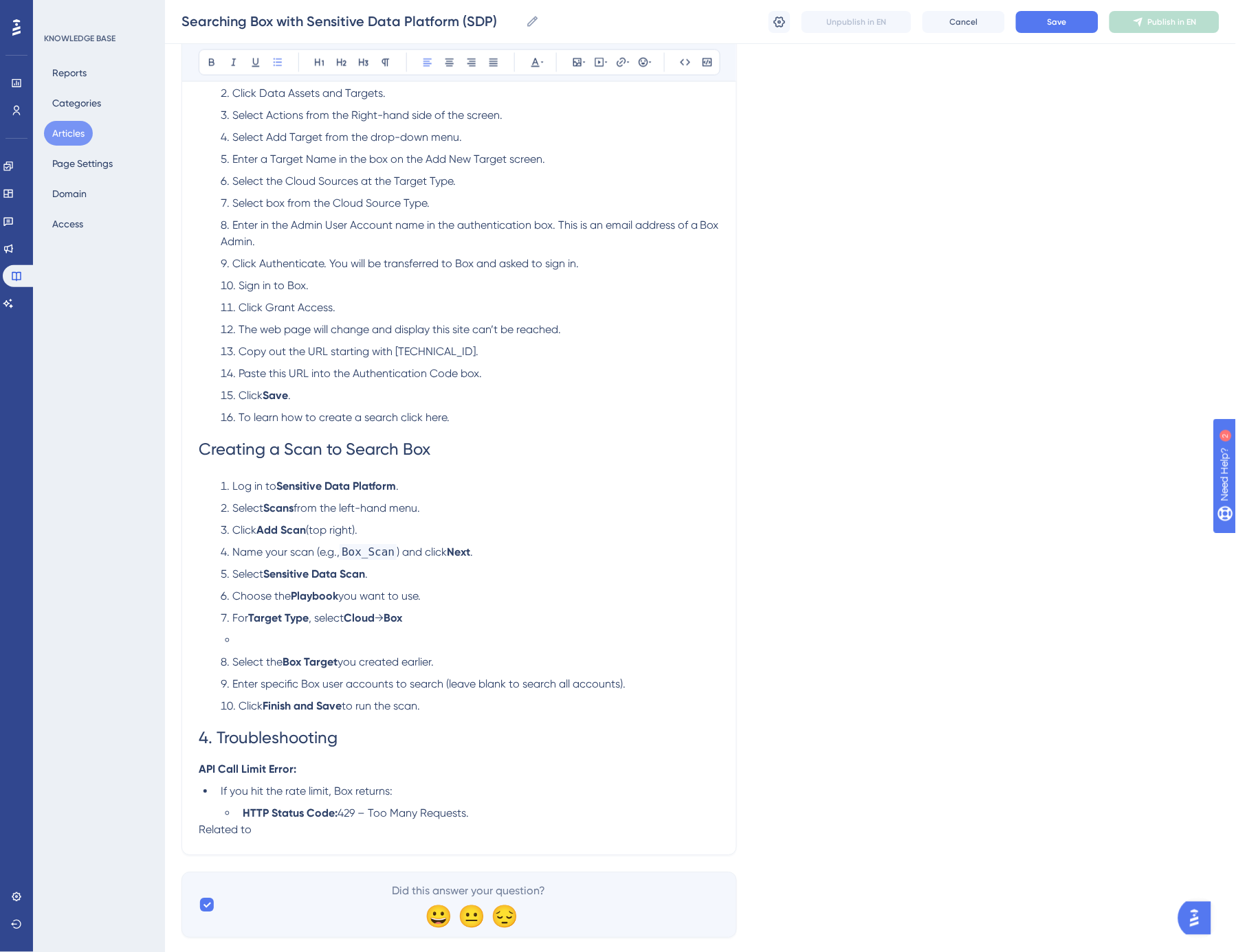
click at [304, 635] on li at bounding box center [478, 640] width 482 height 16
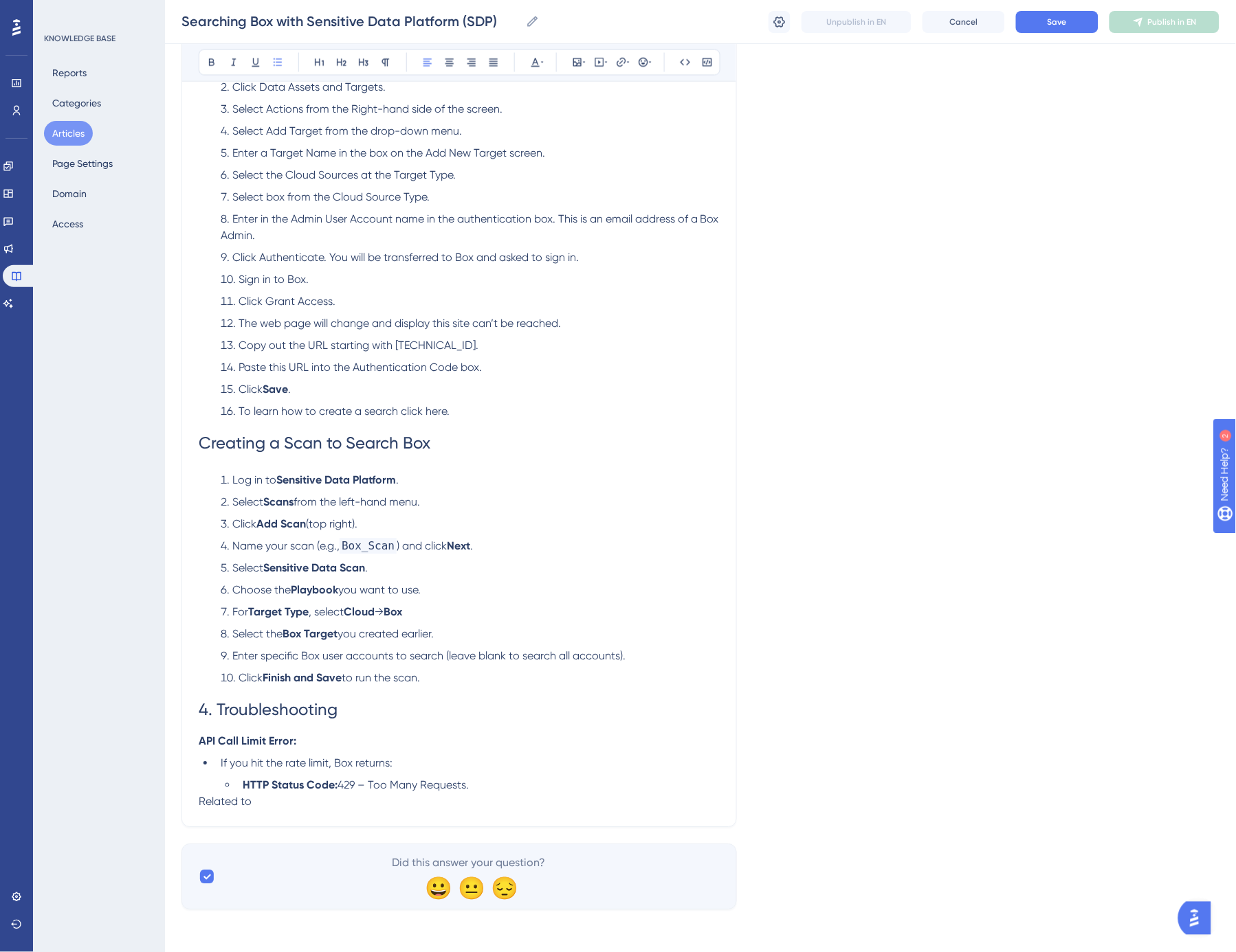
scroll to position [618, 0]
click at [213, 704] on span "4. Troubleshooting" at bounding box center [268, 709] width 139 height 19
click at [199, 709] on span "4. Troubleshooting" at bounding box center [268, 709] width 139 height 19
click at [311, 741] on p "API Call Limit Error:" at bounding box center [460, 739] width 521 height 16
click at [264, 708] on span "Troubleshooting" at bounding box center [259, 709] width 121 height 19
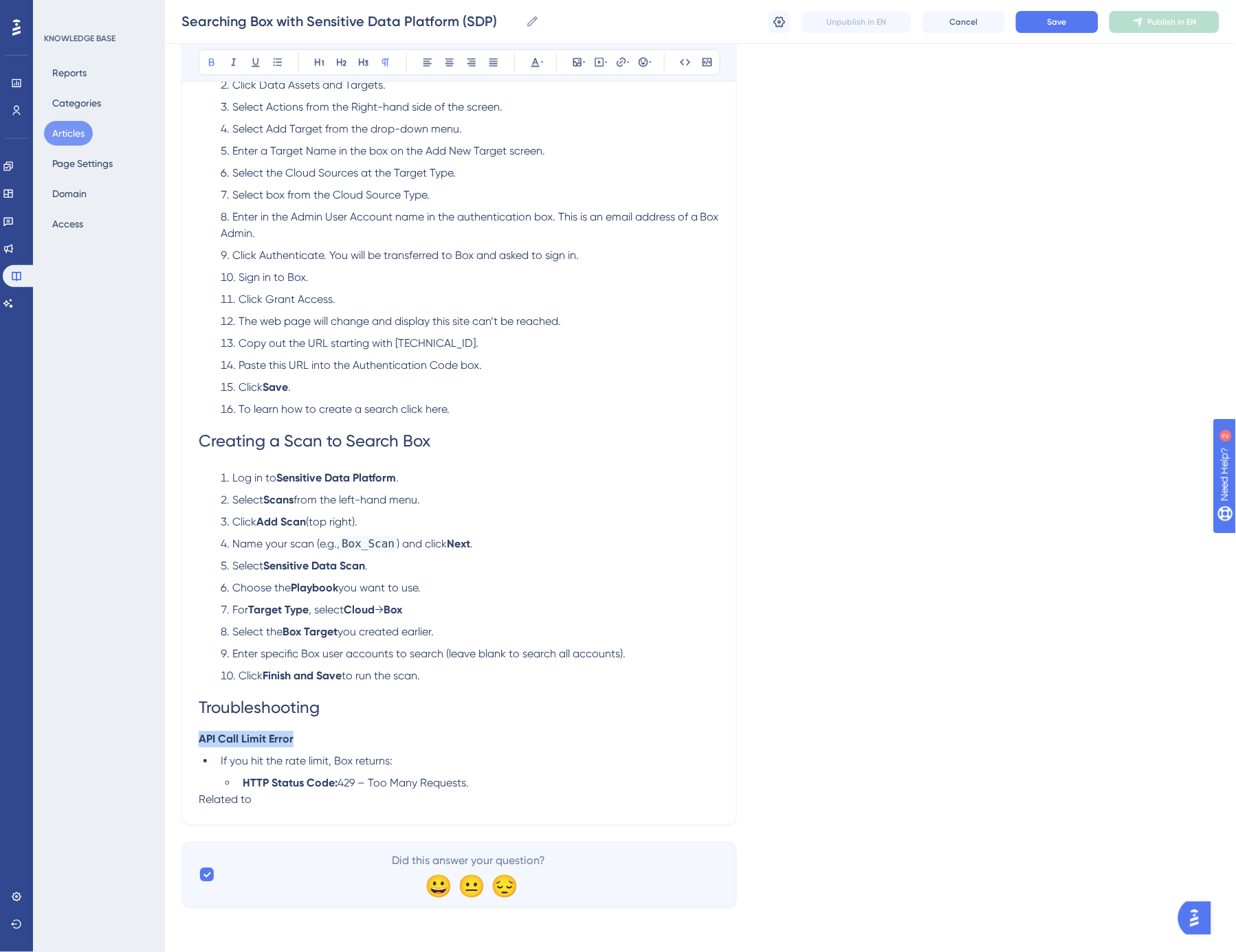
drag, startPoint x: 301, startPoint y: 738, endPoint x: 172, endPoint y: 740, distance: 129.0
click at [172, 740] on div "Performance Users Engagement Widgets Feedback Product Updates Knowledge Base AI…" at bounding box center [699, 156] width 1070 height 1548
click at [237, 733] on span "API Call Limit Error" at bounding box center [244, 740] width 89 height 13
click at [248, 742] on span "API Call Limit Error" at bounding box center [244, 740] width 89 height 13
click at [256, 708] on span "Troubleshooting" at bounding box center [259, 709] width 121 height 19
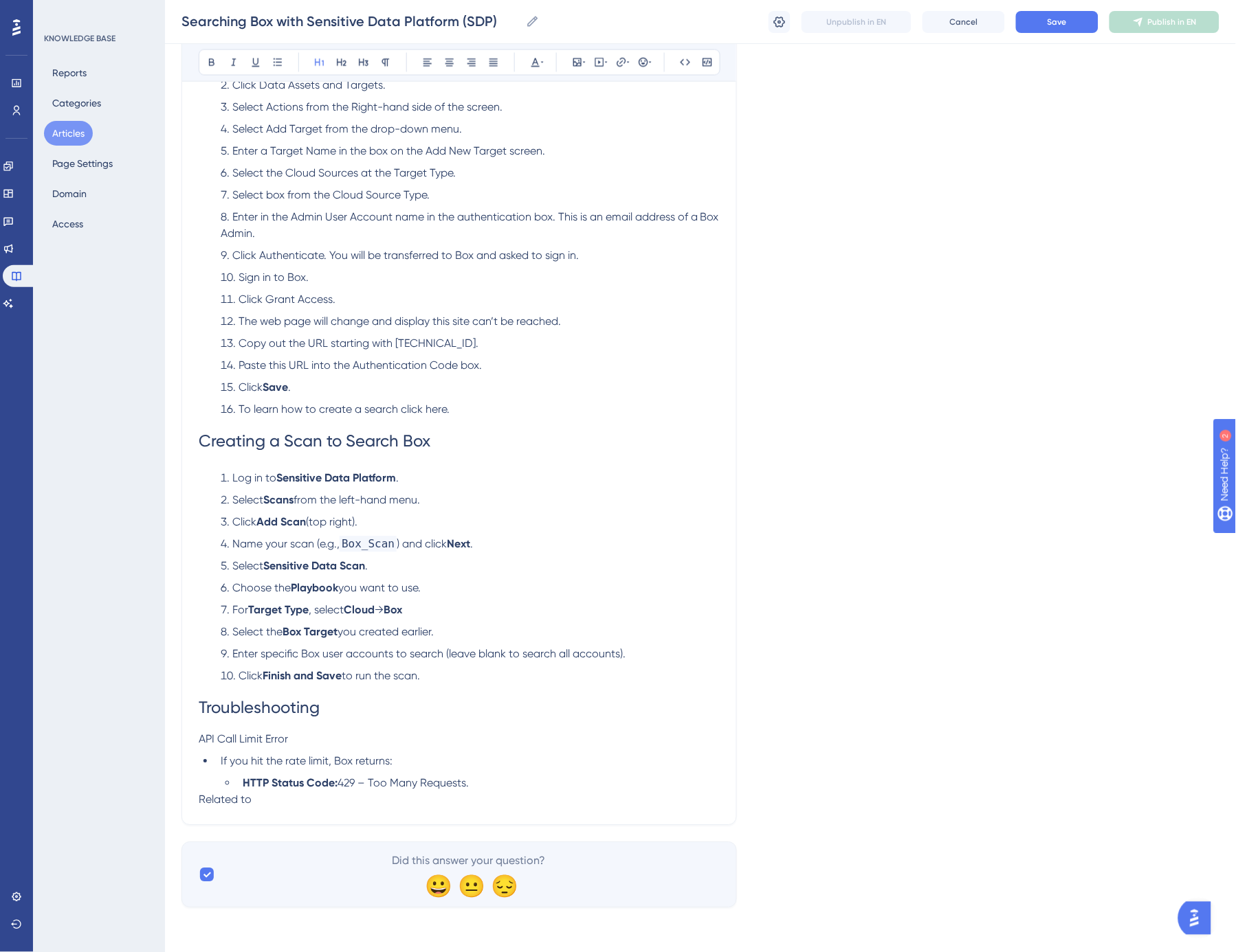
click at [256, 743] on span "API Call Limit Error" at bounding box center [244, 740] width 89 height 13
click at [339, 61] on icon at bounding box center [342, 63] width 11 height 11
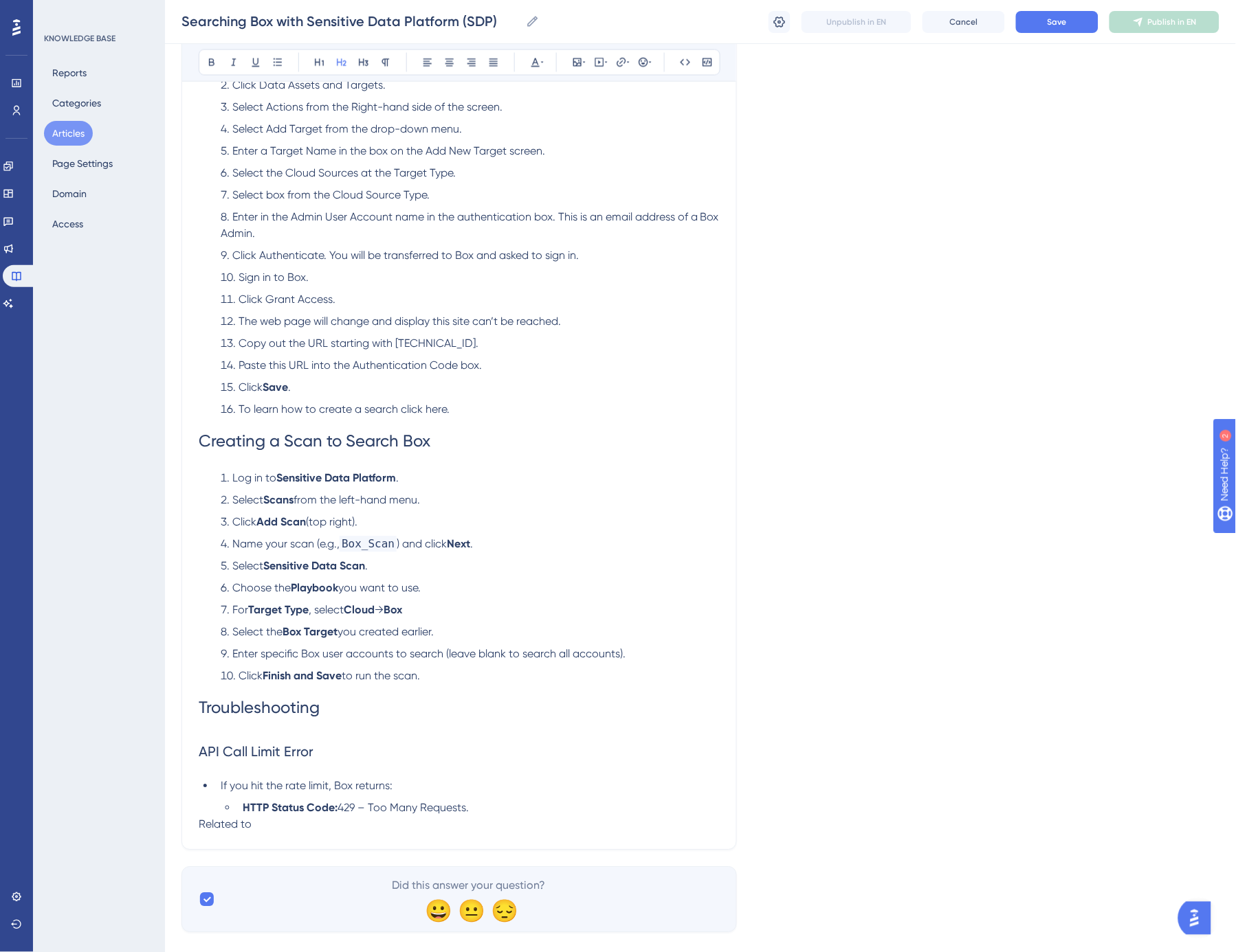
click at [243, 729] on h1 "Troubleshooting" at bounding box center [460, 708] width 521 height 47
click at [311, 774] on div "Using Sensitive Data Platform, searching Box is straightforward. This guide wal…" at bounding box center [460, 253] width 521 height 1159
drag, startPoint x: 236, startPoint y: 823, endPoint x: 160, endPoint y: 826, distance: 76.1
click at [165, 826] on div "Performance Users Engagement Widgets Feedback Product Updates Knowledge Base AI…" at bounding box center [699, 168] width 1070 height 1573
click at [294, 777] on div "Using Sensitive Data Platform, searching Box is straightforward. This guide wal…" at bounding box center [460, 245] width 521 height 1143
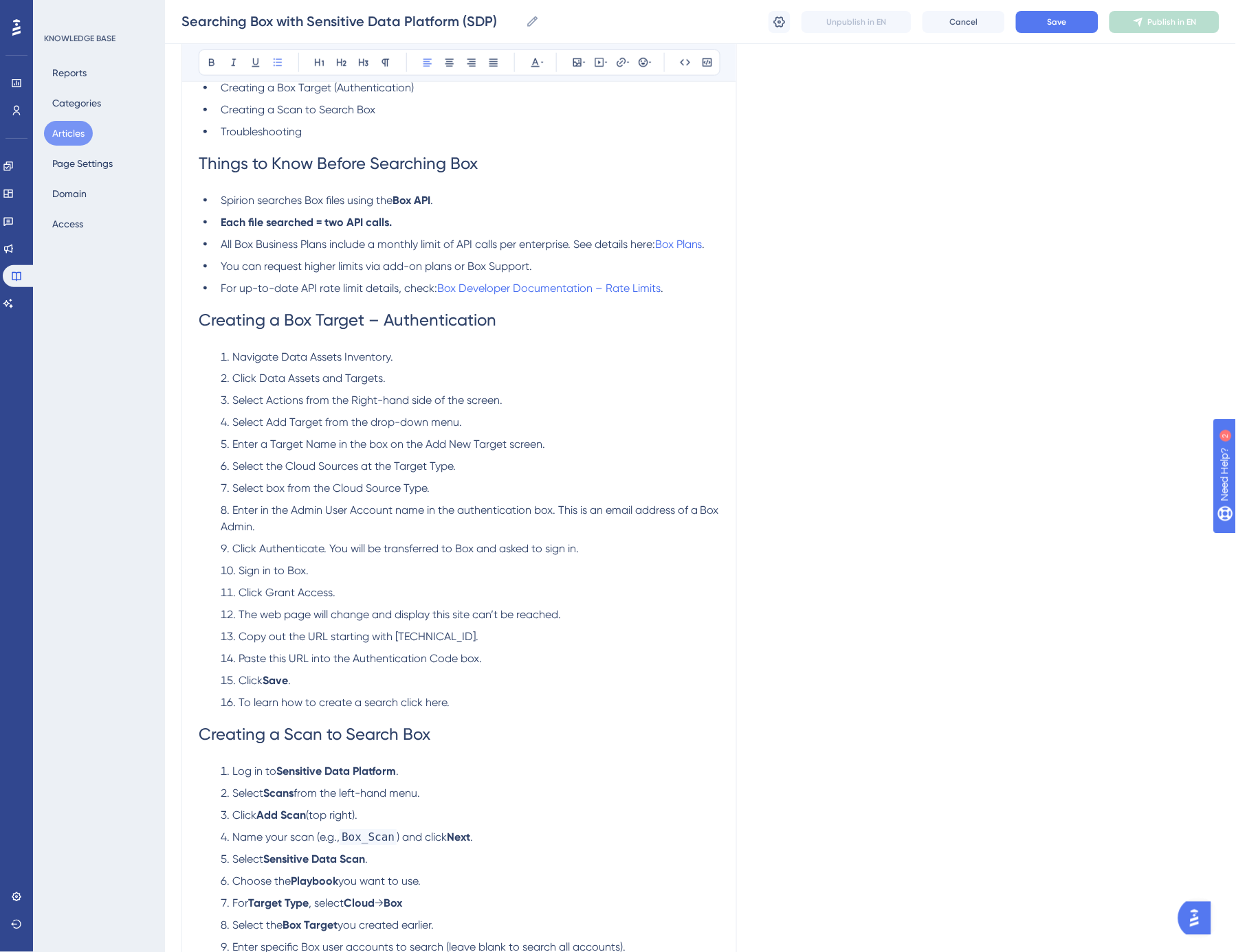
scroll to position [313, 0]
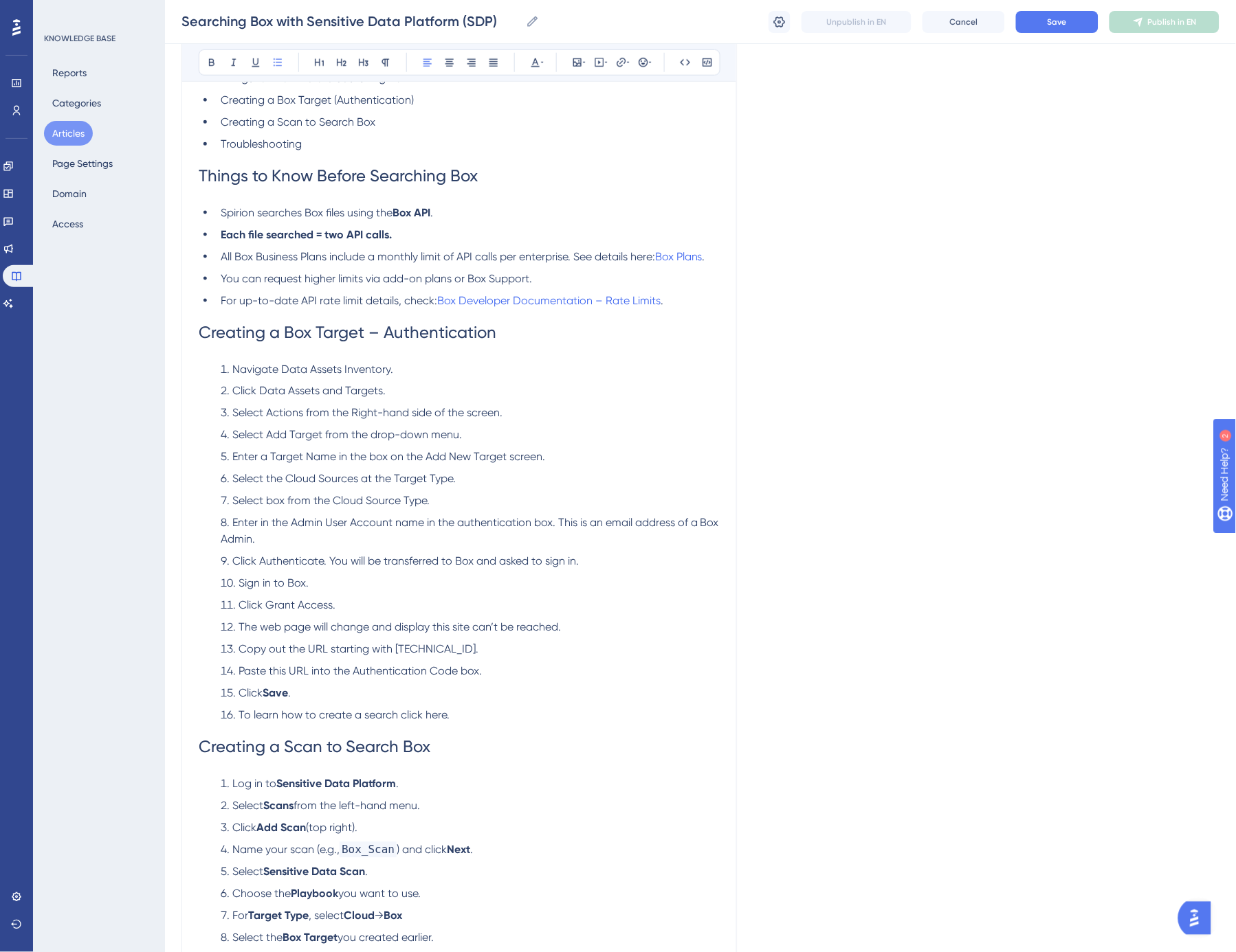
click at [304, 562] on span "Click Authenticate. You will be transferred to Box and asked to sign in." at bounding box center [405, 562] width 346 height 13
click at [303, 658] on ol "Navigate Data Assets Inventory. Click Data Assets and Targets. Select Actions f…" at bounding box center [460, 542] width 521 height 362
drag, startPoint x: 291, startPoint y: 525, endPoint x: 390, endPoint y: 526, distance: 99.0
click at [390, 526] on span "Enter in the Admin User Account name in the authentication box. This is an emai…" at bounding box center [471, 531] width 501 height 29
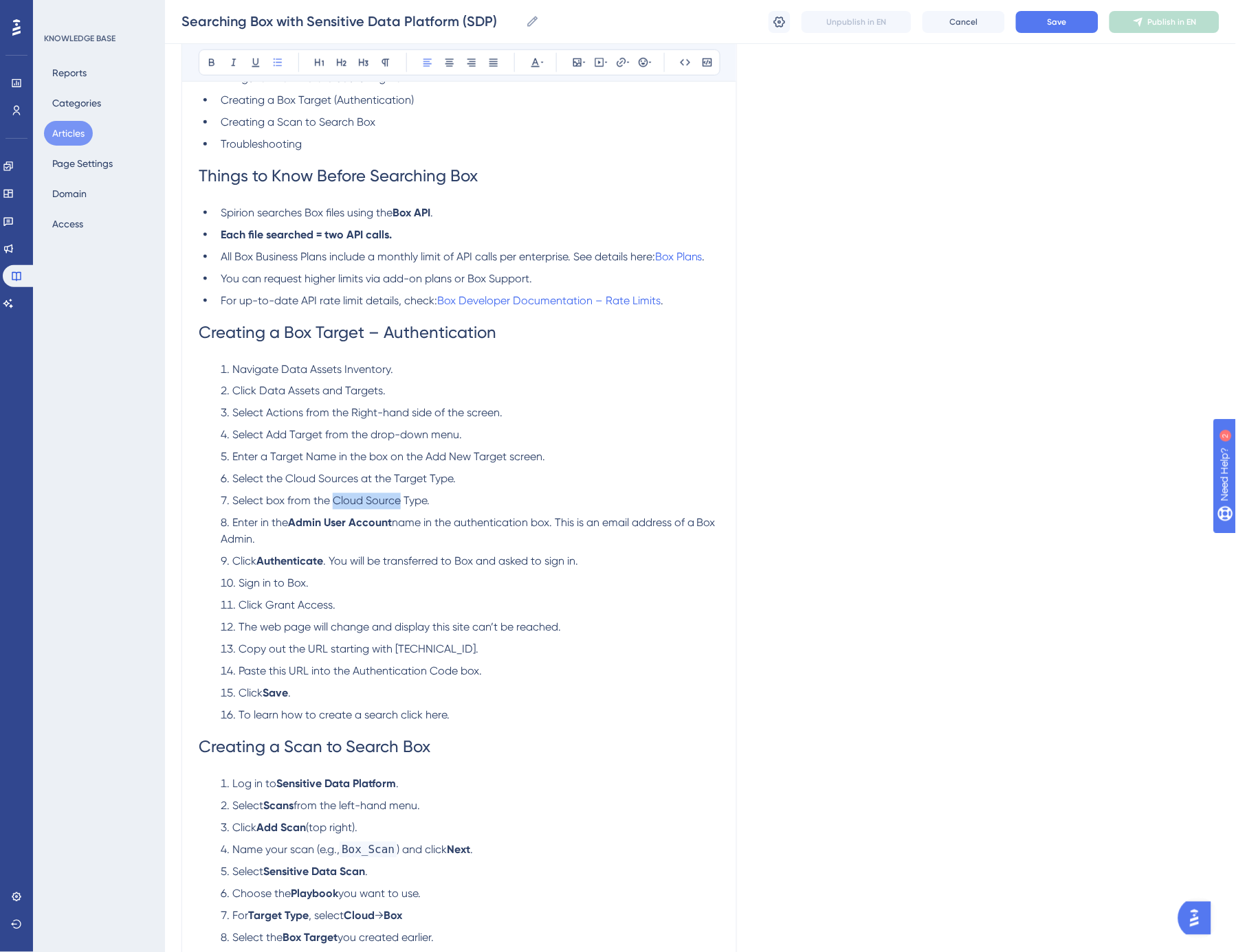
drag, startPoint x: 332, startPoint y: 498, endPoint x: 402, endPoint y: 498, distance: 70.0
click at [402, 498] on span "Select box from the Cloud Source Type." at bounding box center [330, 501] width 197 height 13
click at [408, 478] on span "Select the Cloud Sources at the Target Type." at bounding box center [343, 479] width 224 height 13
drag, startPoint x: 427, startPoint y: 456, endPoint x: 506, endPoint y: 452, distance: 79.1
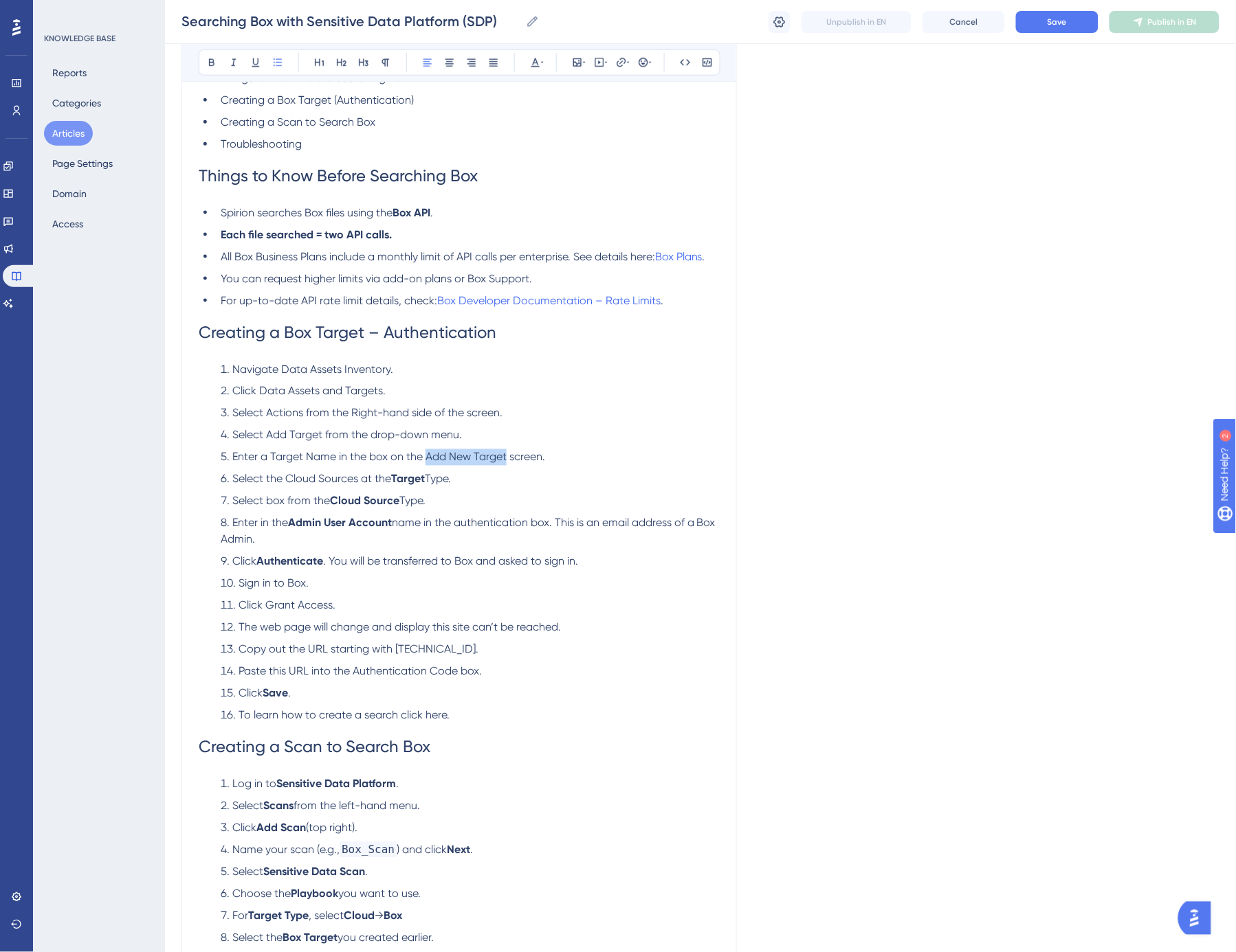
click at [506, 452] on span "Enter a Target Name in the box on the Add New Target screen." at bounding box center [388, 457] width 313 height 13
click at [358, 413] on span "Select Actions from the Right-hand side of the screen." at bounding box center [367, 414] width 270 height 13
click at [478, 411] on span "from the right-hand side of the screen." at bounding box center [398, 414] width 193 height 13
drag, startPoint x: 261, startPoint y: 388, endPoint x: 380, endPoint y: 392, distance: 119.1
click at [380, 392] on span "Click Data Assets and Targets." at bounding box center [308, 391] width 153 height 13
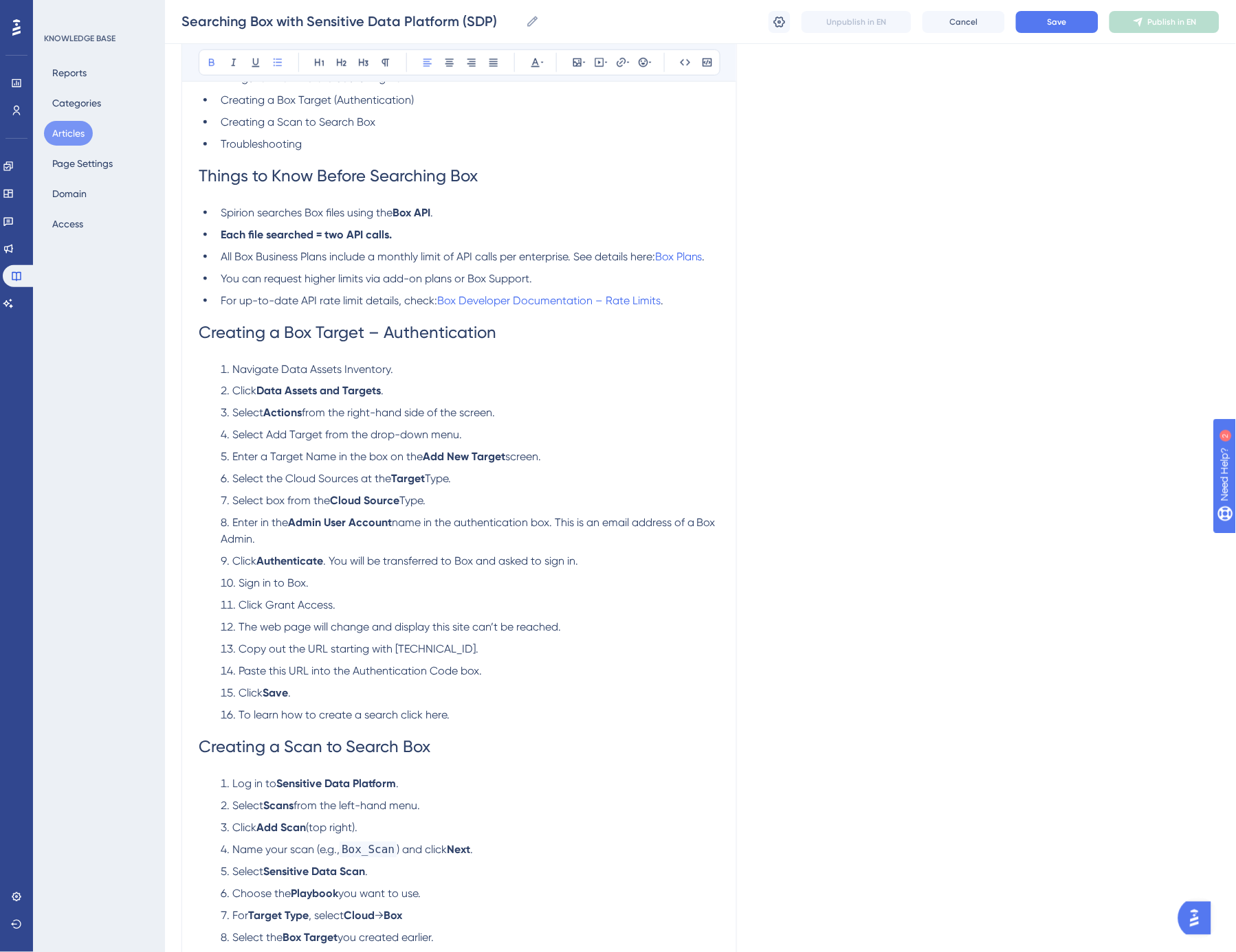
click at [397, 462] on span "Enter a Target Name in the box on the" at bounding box center [327, 457] width 190 height 13
click at [282, 366] on span "Navigate Data Assets Inventory." at bounding box center [312, 369] width 161 height 13
click at [350, 371] on strong "Data Assets Inventory" at bounding box center [347, 369] width 111 height 13
click at [1058, 17] on span "Save" at bounding box center [1057, 22] width 19 height 11
click at [674, 298] on li "For up-to-date API rate limit details, check: Box Developer Documentation – Rat…" at bounding box center [467, 301] width 504 height 16
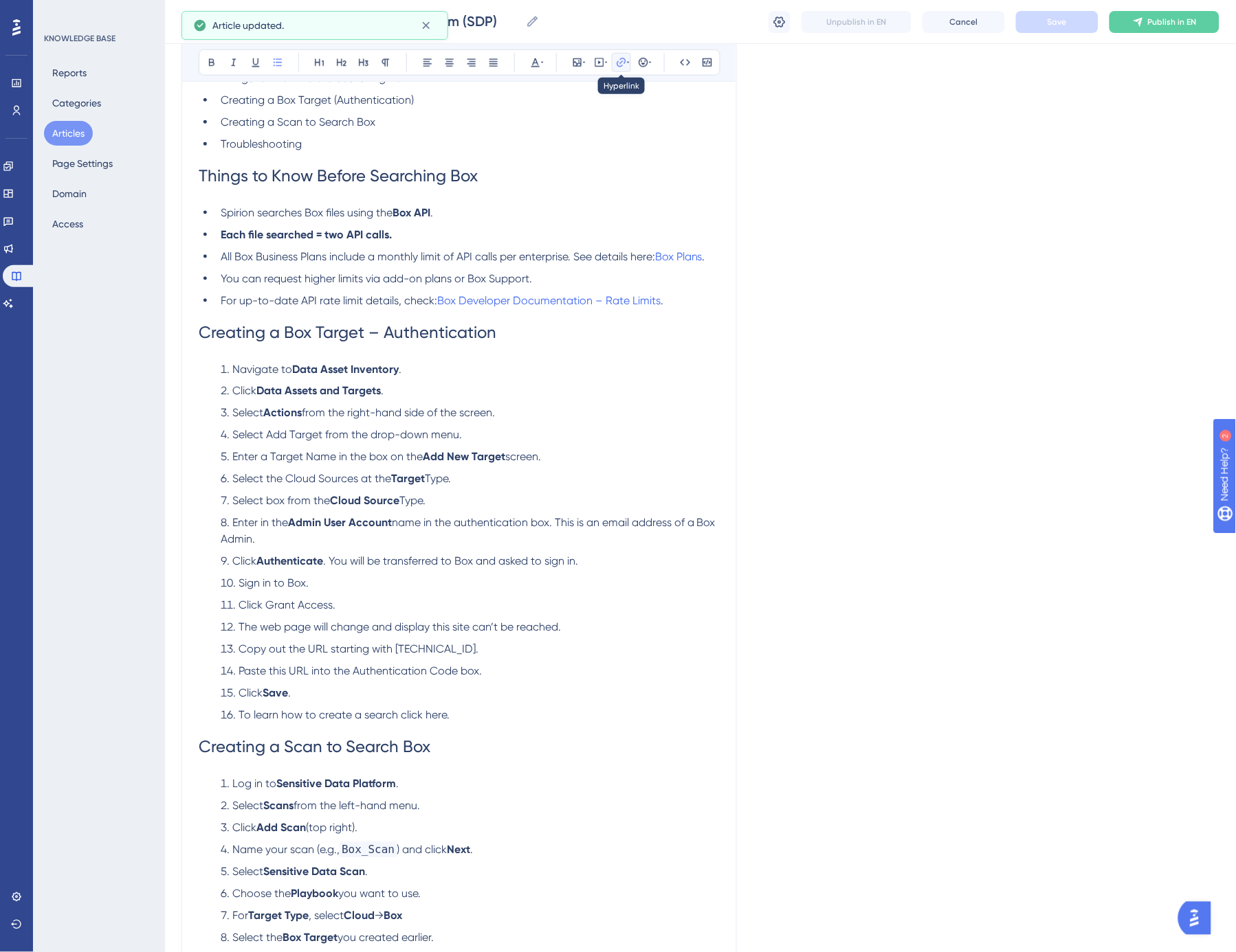
click at [622, 62] on icon at bounding box center [620, 62] width 9 height 9
click at [608, 181] on span "Open in a new tab" at bounding box center [605, 185] width 81 height 16
checkbox input "true"
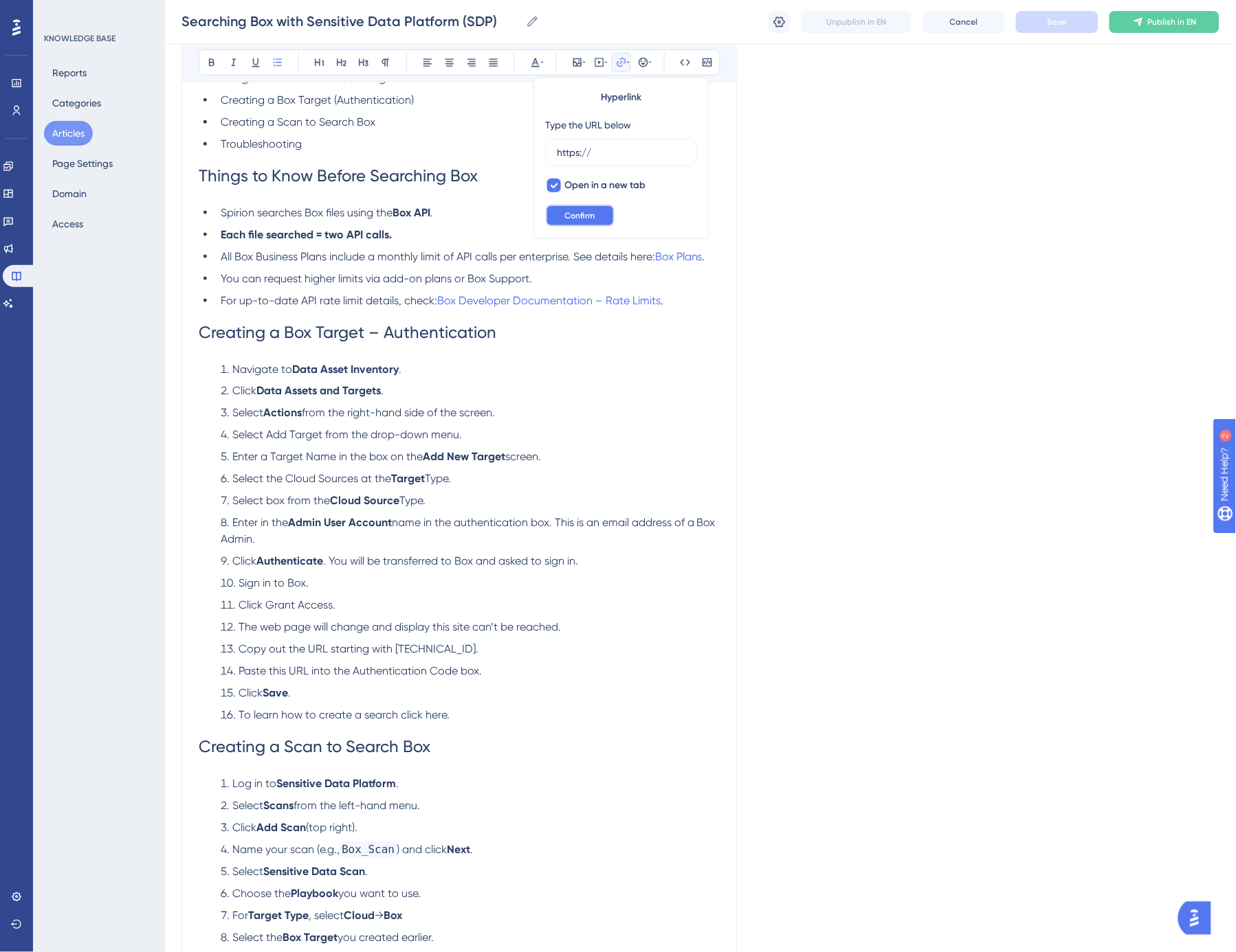
click at [598, 217] on button "Confirm" at bounding box center [580, 215] width 69 height 22
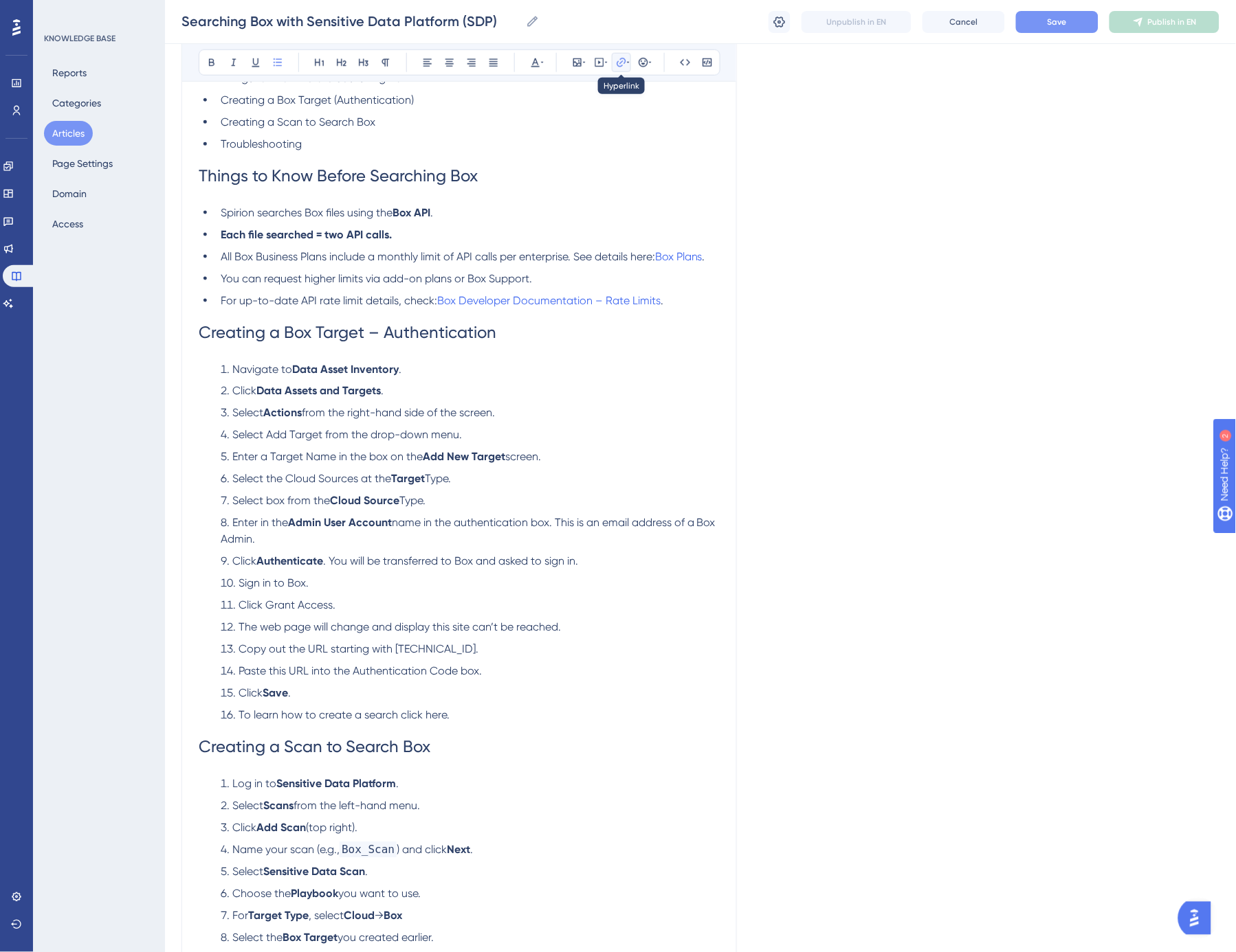
click at [620, 62] on icon at bounding box center [621, 63] width 11 height 11
click at [623, 63] on icon at bounding box center [620, 62] width 9 height 9
click at [481, 214] on li "Spirion searches Box files using the Box API ." at bounding box center [467, 212] width 504 height 16
click at [1049, 19] on span "Save" at bounding box center [1057, 22] width 19 height 11
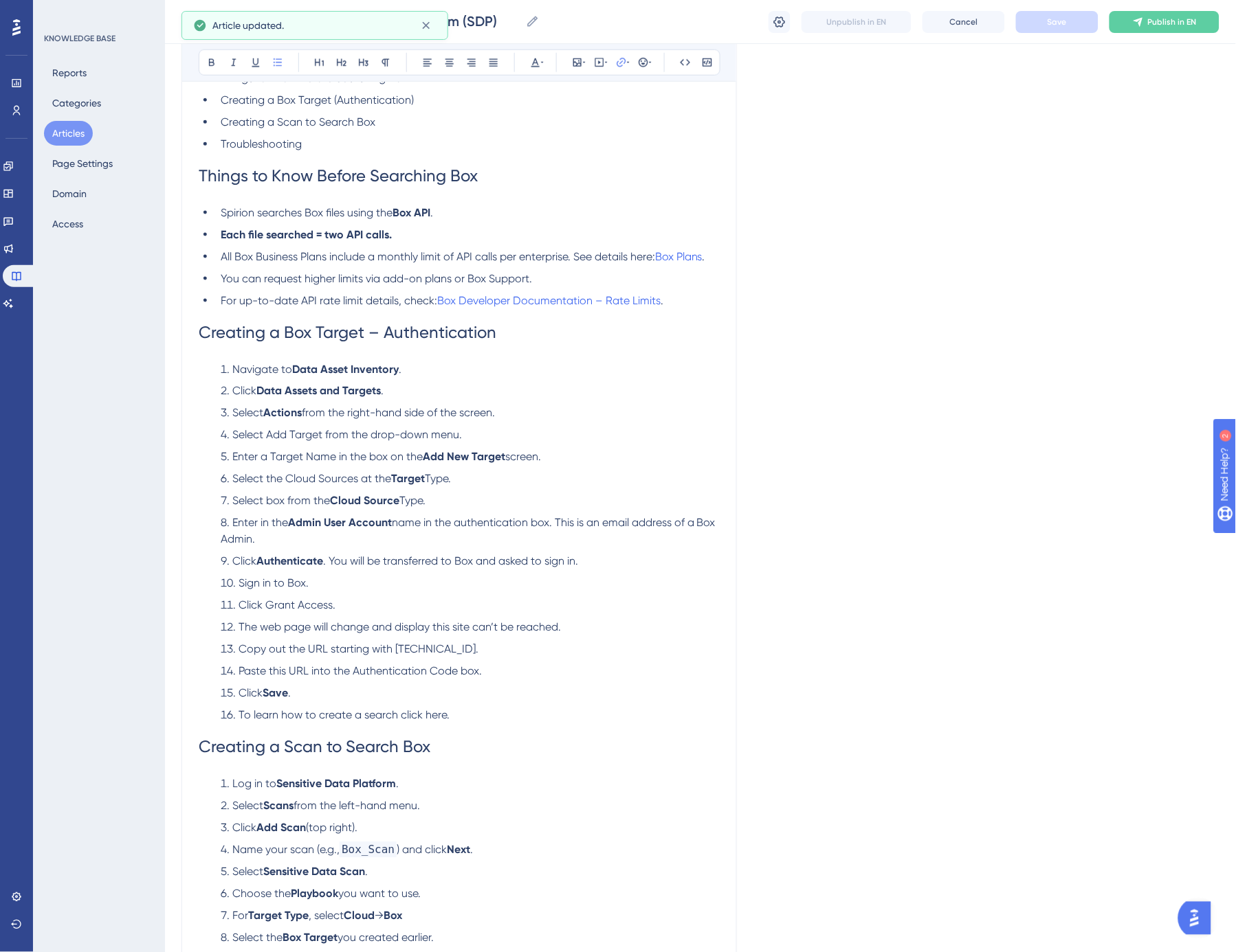
drag, startPoint x: 587, startPoint y: 303, endPoint x: 829, endPoint y: 272, distance: 244.0
click at [829, 272] on div "Language English (Default) Searching Box with Sensitive Data Platform (SDP) Bol…" at bounding box center [700, 498] width 1038 height 1447
click at [574, 298] on span "Box Developer Documentation – Rate Limits" at bounding box center [548, 301] width 224 height 13
click at [578, 255] on span "All Box Business Plans include a monthly limit of API calls per enterprise. See…" at bounding box center [438, 257] width 434 height 13
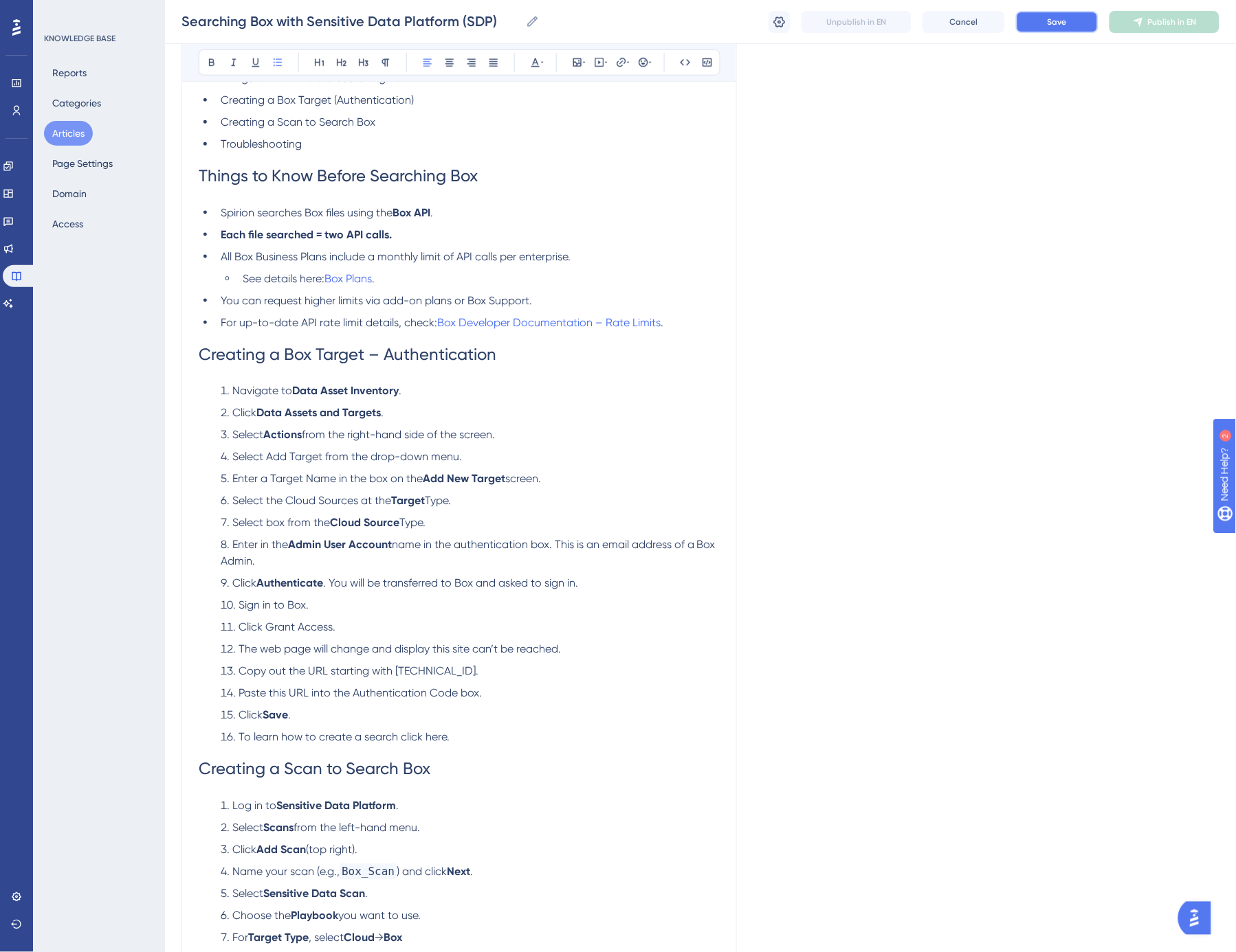
click at [1053, 28] on button "Save" at bounding box center [1057, 22] width 83 height 22
click at [422, 393] on li "Navigate to Data Asset Inventory ." at bounding box center [467, 391] width 504 height 16
click at [392, 438] on span "from the right-hand side of the screen." at bounding box center [398, 436] width 193 height 13
drag, startPoint x: 268, startPoint y: 458, endPoint x: 321, endPoint y: 457, distance: 53.0
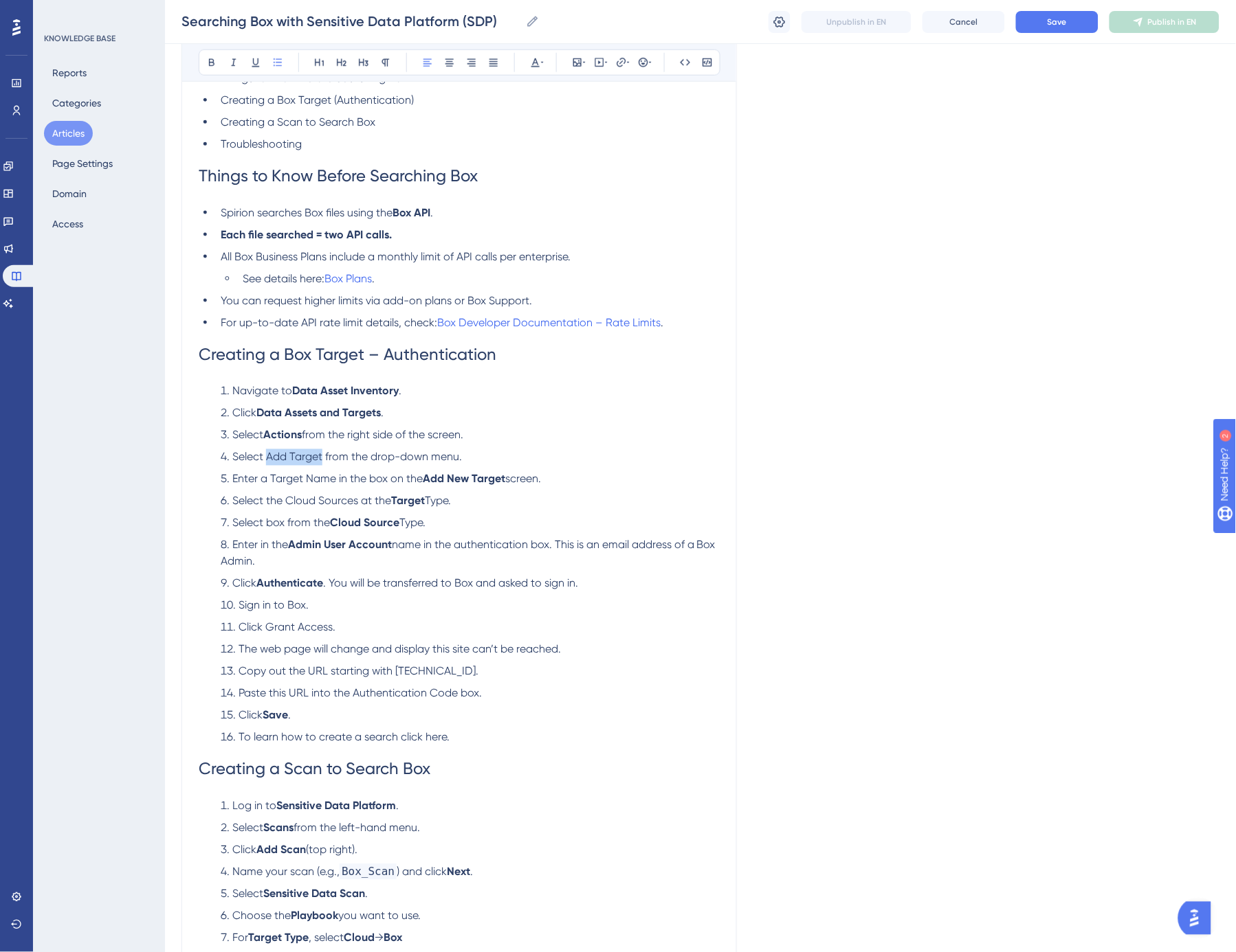
click at [321, 457] on span "Select Add Target from the drop-down menu." at bounding box center [346, 457] width 229 height 13
click at [321, 484] on span "Enter a Target Name in the box on the" at bounding box center [327, 479] width 190 height 13
click at [362, 582] on span ". You will be transferred to Box and asked to sign in." at bounding box center [450, 584] width 255 height 13
drag, startPoint x: 265, startPoint y: 625, endPoint x: 330, endPoint y: 626, distance: 65.0
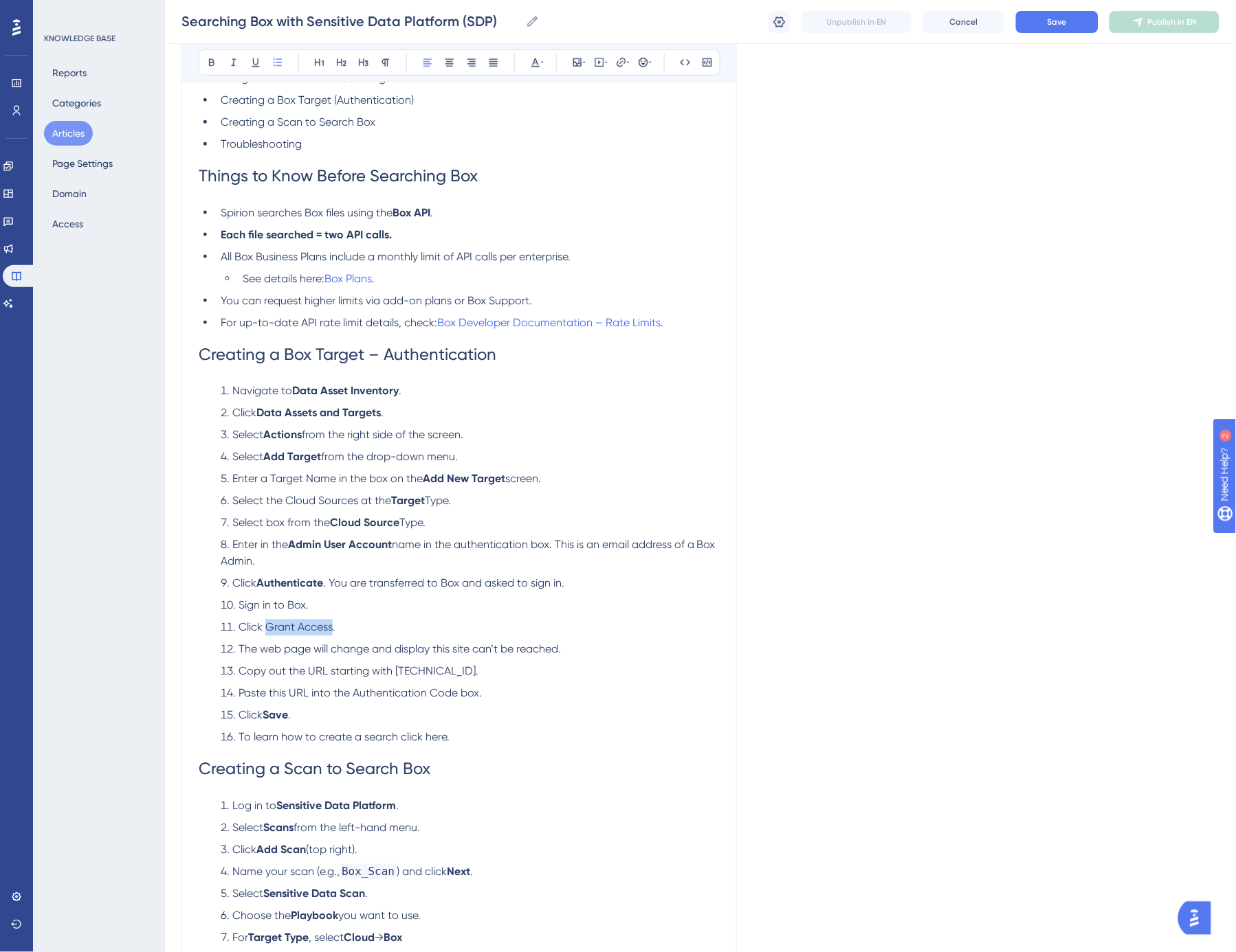
click at [330, 626] on span "Click Grant Access." at bounding box center [287, 628] width 97 height 13
click at [377, 632] on li "Click Grant Access ." at bounding box center [467, 628] width 504 height 16
drag, startPoint x: 305, startPoint y: 670, endPoint x: 497, endPoint y: 694, distance: 193.5
click at [306, 670] on span "Copy out the URL starting with [TECHNICAL_ID]." at bounding box center [359, 671] width 240 height 13
click at [433, 736] on span "To learn how to create a search click here." at bounding box center [344, 738] width 211 height 13
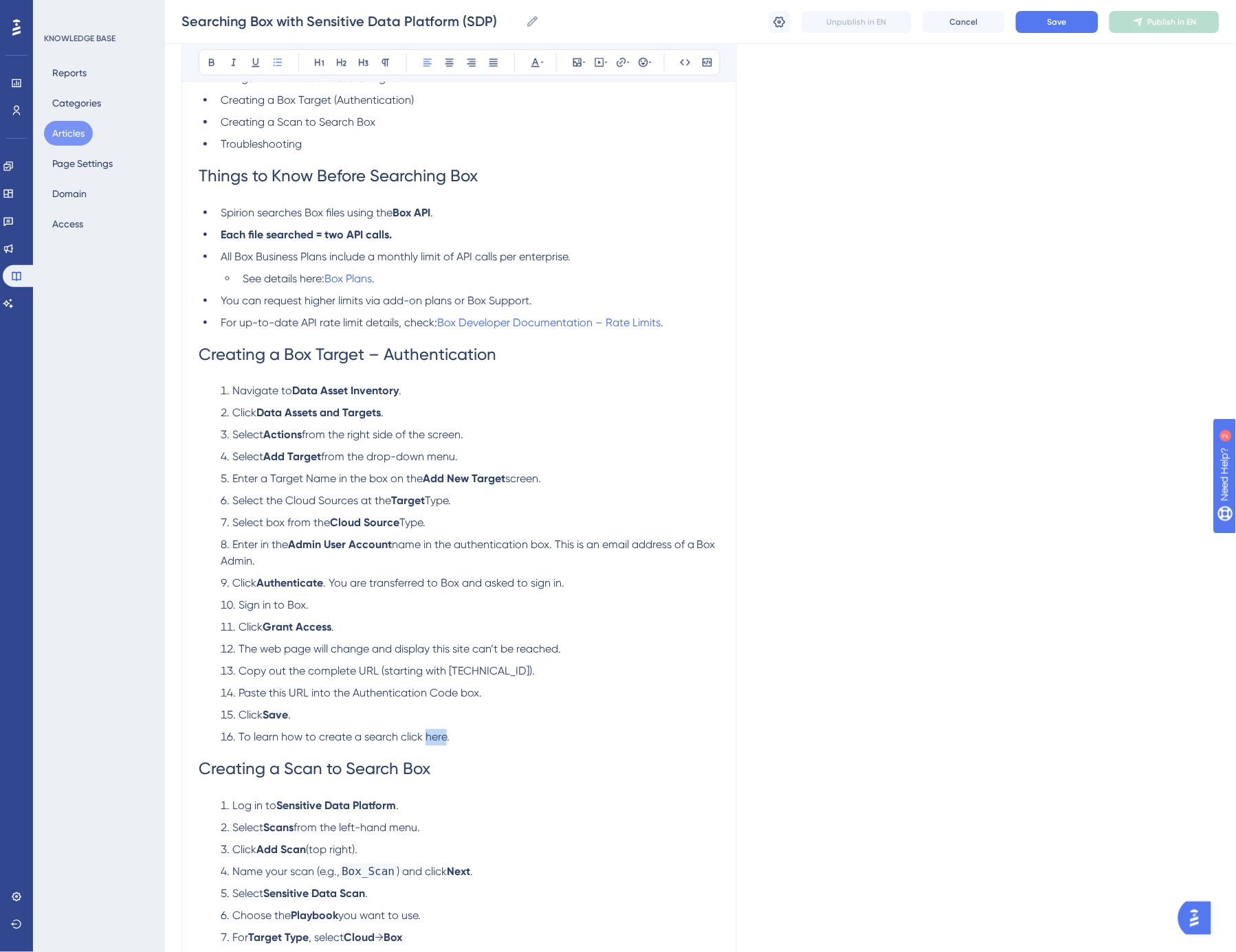
drag, startPoint x: 433, startPoint y: 736, endPoint x: 490, endPoint y: 750, distance: 58.7
click at [434, 736] on span "To learn how to create a search click here." at bounding box center [344, 738] width 211 height 13
click at [497, 748] on h1 "Creating a Scan to Search Box" at bounding box center [460, 768] width 521 height 47
click at [435, 739] on span "To learn how to create a search click here." at bounding box center [344, 738] width 211 height 13
click at [1057, 19] on span "Save" at bounding box center [1057, 22] width 19 height 11
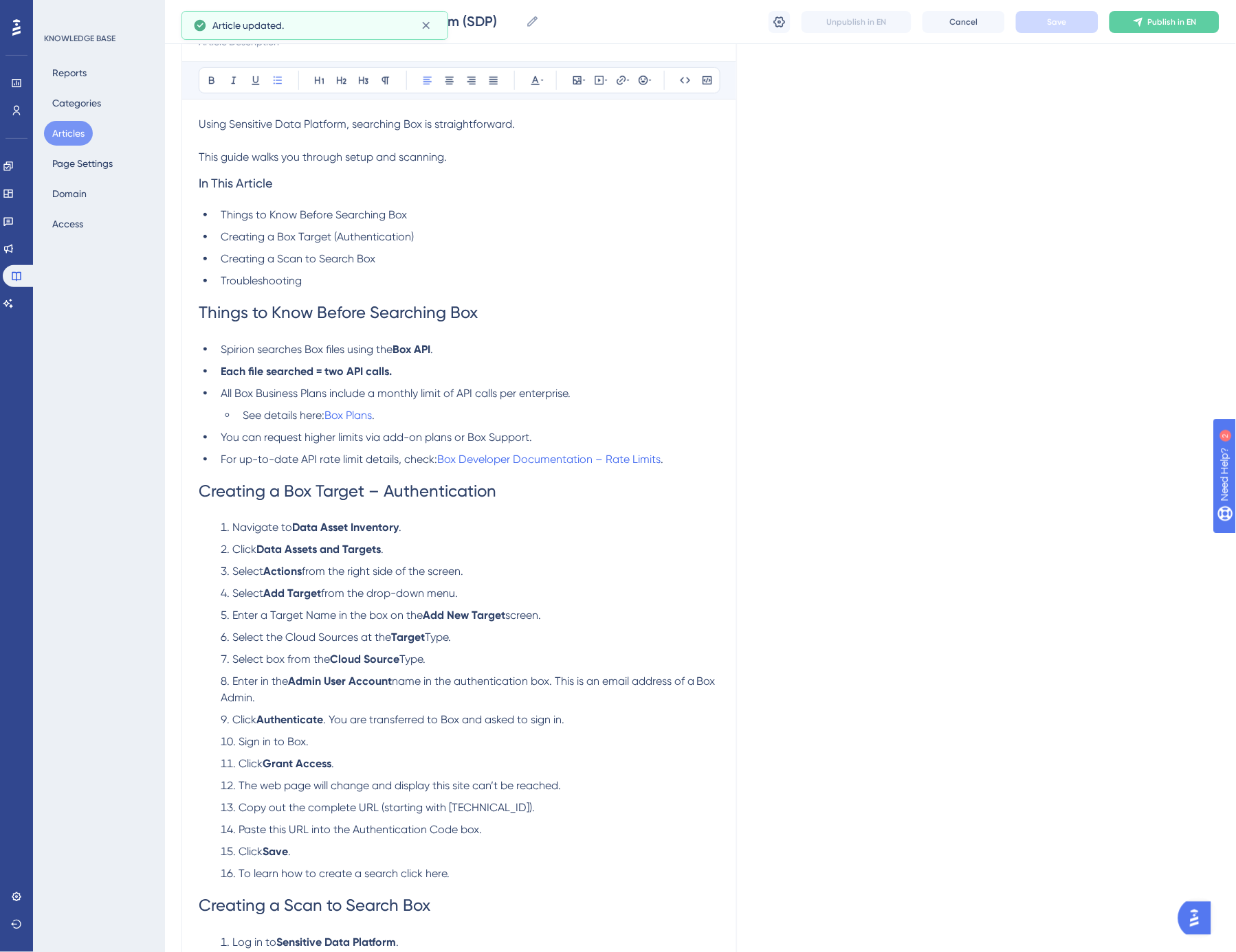
scroll to position [0, 0]
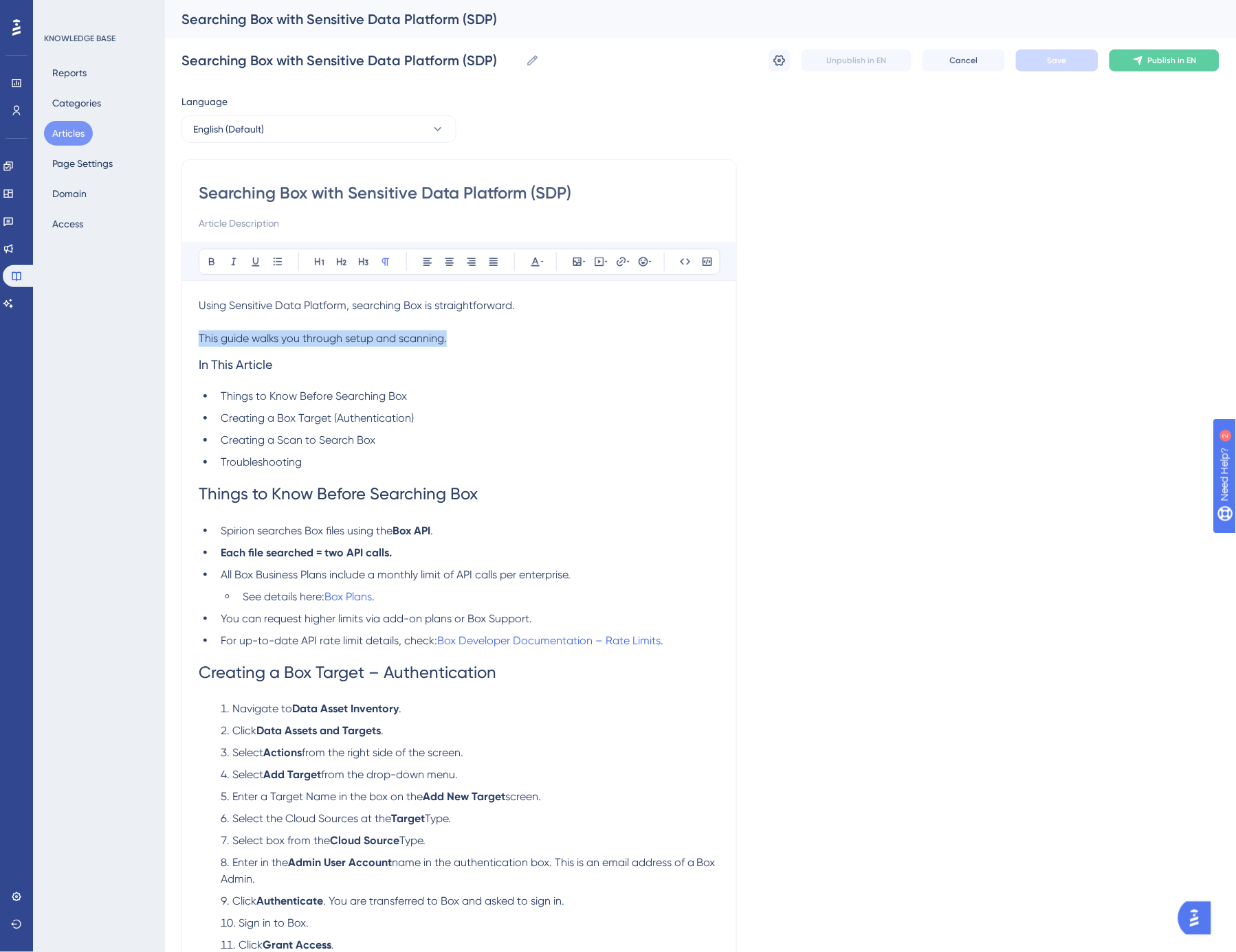
drag, startPoint x: 456, startPoint y: 339, endPoint x: 196, endPoint y: 333, distance: 260.1
click at [196, 333] on div "Searching Box with Sensitive Data Platform (SDP) Bold Italic Underline Bullet P…" at bounding box center [460, 820] width 556 height 1320
copy span "This guide walks you through setup and scanning."
click at [251, 215] on input at bounding box center [460, 223] width 521 height 16
paste input "This guide walks you through setup and scanning."
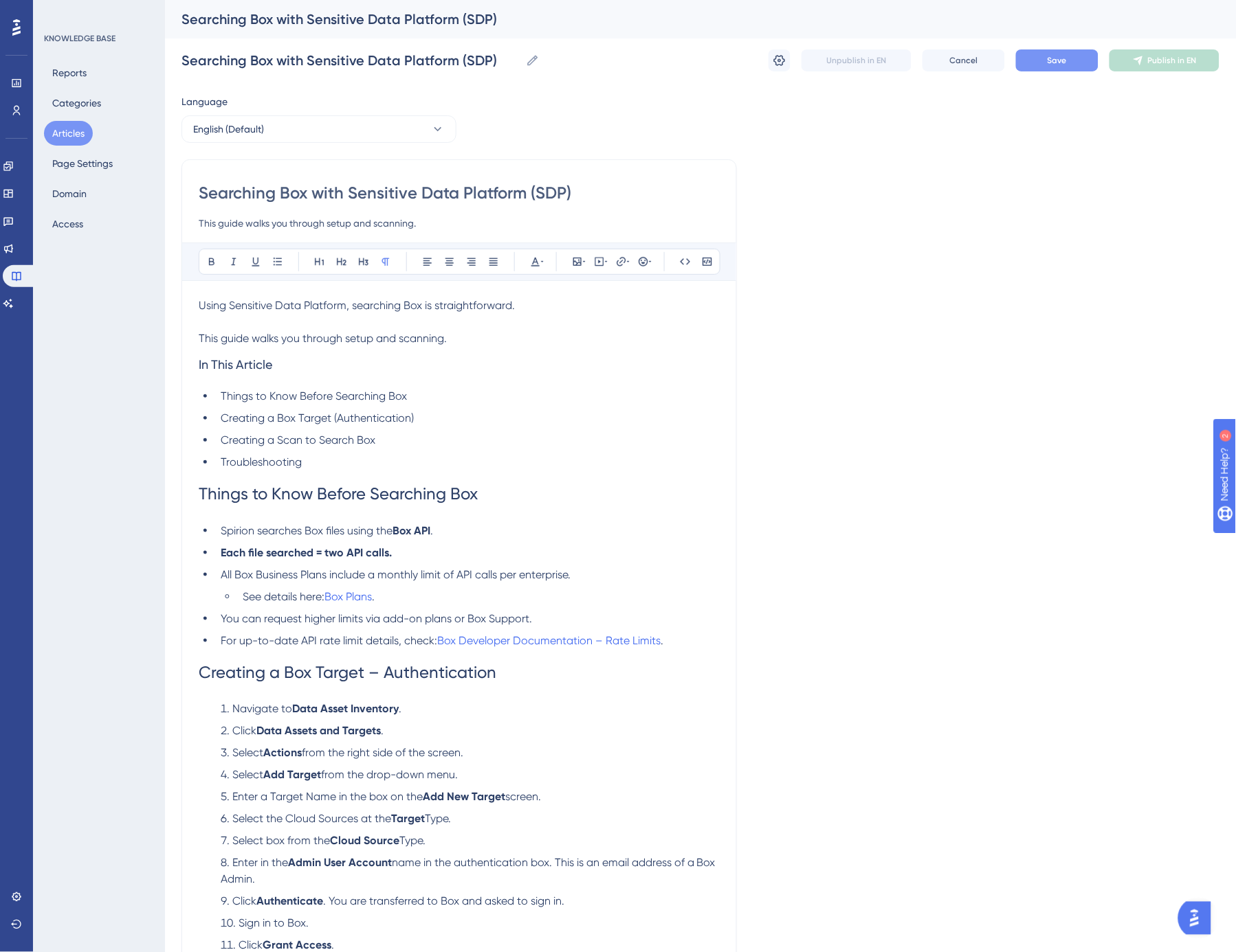
click at [236, 224] on input "This guide walks you through setup and scanning." at bounding box center [460, 223] width 521 height 16
type input "This article walks you through setup and scanning of a Box target in SDP."
click at [1051, 55] on span "Save" at bounding box center [1057, 61] width 19 height 11
